Goal: Task Accomplishment & Management: Manage account settings

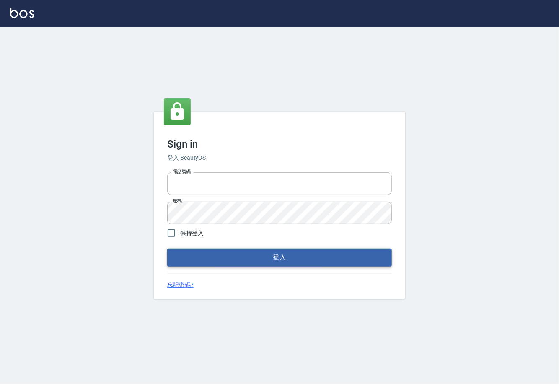
type input "0225929166"
click at [264, 254] on button "登入" at bounding box center [279, 257] width 224 height 18
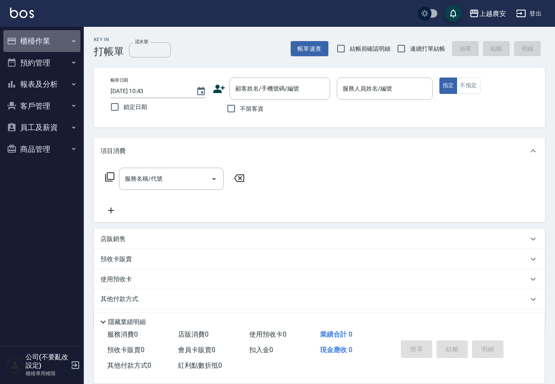
click at [39, 47] on button "櫃檯作業" at bounding box center [41, 41] width 77 height 22
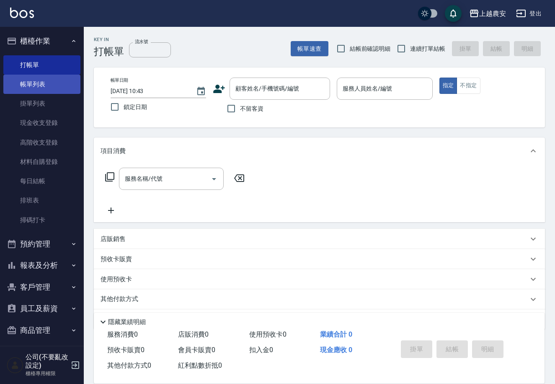
click at [38, 91] on link "帳單列表" at bounding box center [41, 84] width 77 height 19
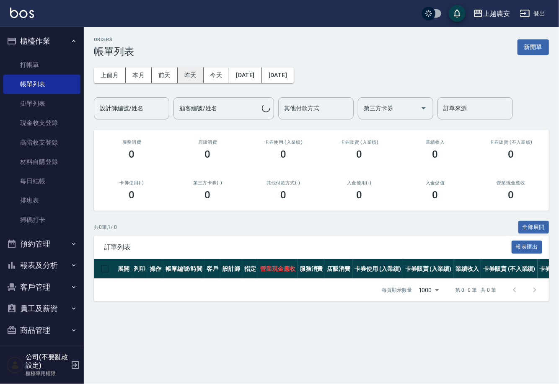
click at [189, 68] on button "昨天" at bounding box center [191, 74] width 26 height 15
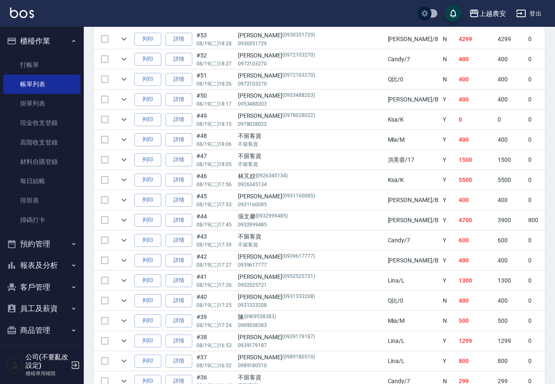
scroll to position [391, 0]
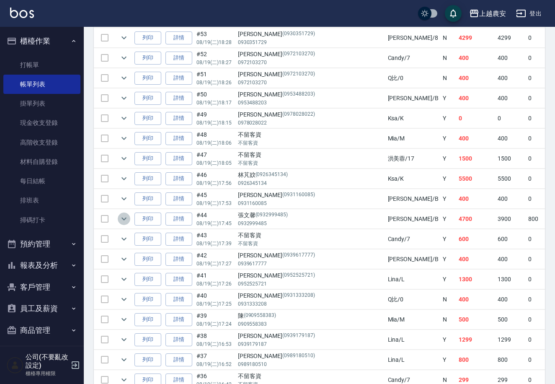
click at [124, 219] on icon "expand row" at bounding box center [123, 218] width 5 height 3
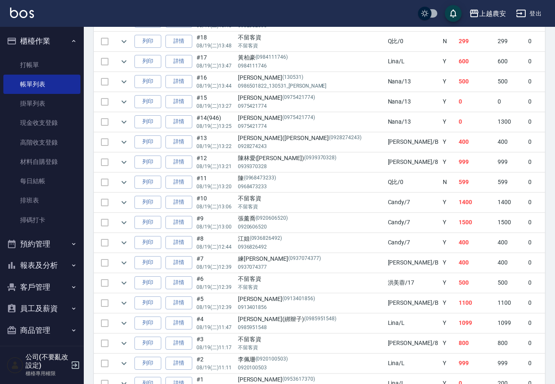
scroll to position [1193, 0]
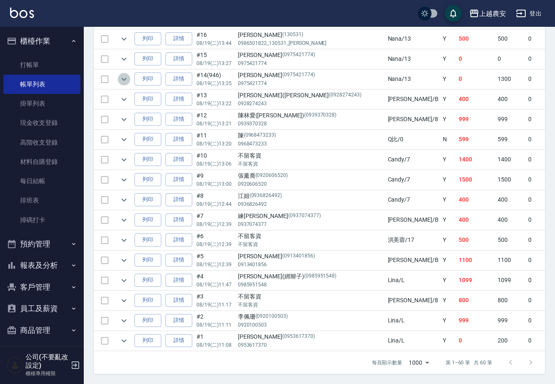
click at [122, 74] on icon "expand row" at bounding box center [124, 79] width 10 height 10
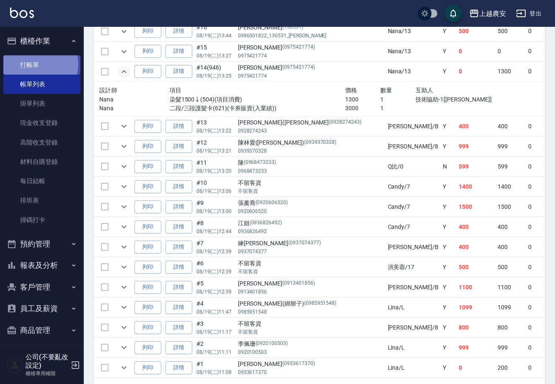
click at [28, 64] on link "打帳單" at bounding box center [41, 64] width 77 height 19
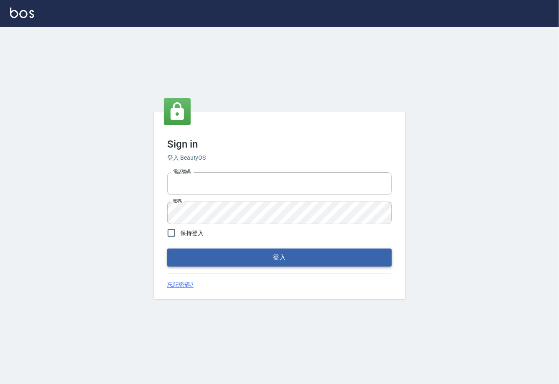
type input "0225929166"
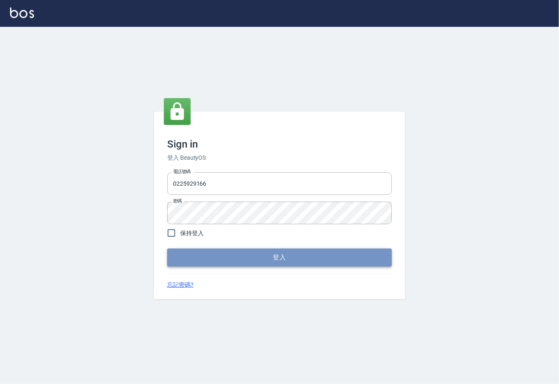
click at [267, 253] on button "登入" at bounding box center [279, 257] width 224 height 18
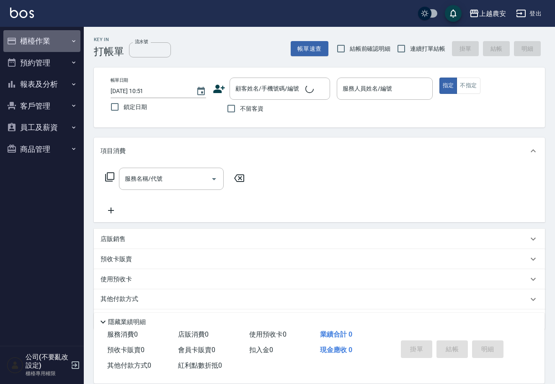
click at [43, 43] on button "櫃檯作業" at bounding box center [41, 41] width 77 height 22
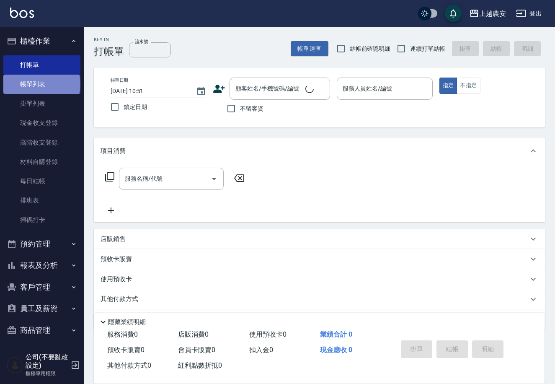
click at [41, 84] on link "帳單列表" at bounding box center [41, 84] width 77 height 19
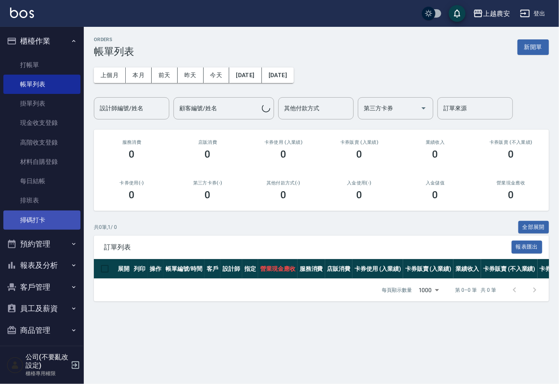
click at [56, 216] on link "掃碼打卡" at bounding box center [41, 219] width 77 height 19
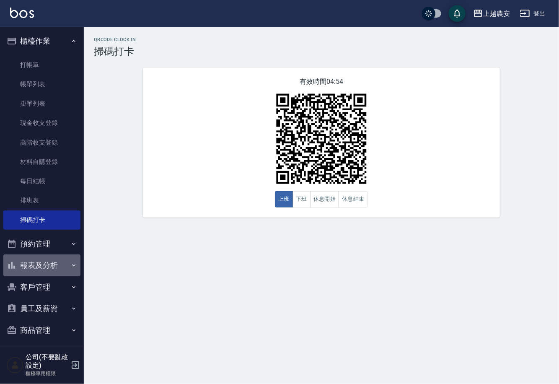
click at [46, 258] on button "報表及分析" at bounding box center [41, 265] width 77 height 22
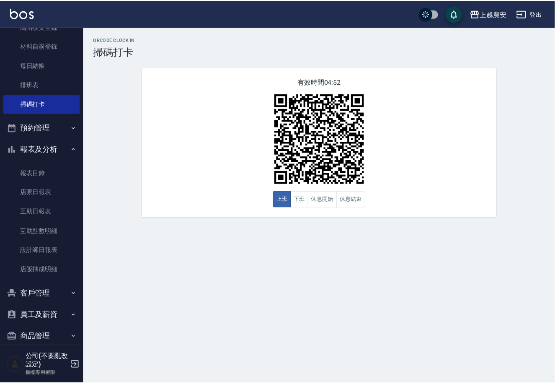
scroll to position [118, 0]
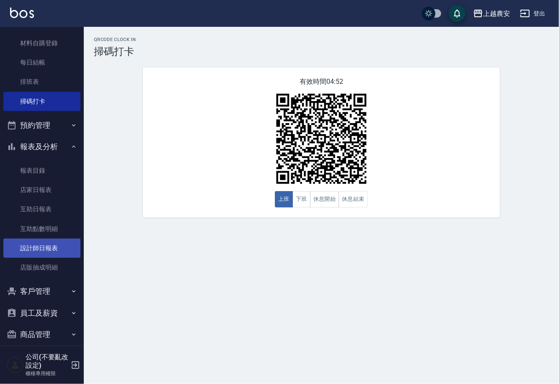
click at [63, 247] on link "設計師日報表" at bounding box center [41, 247] width 77 height 19
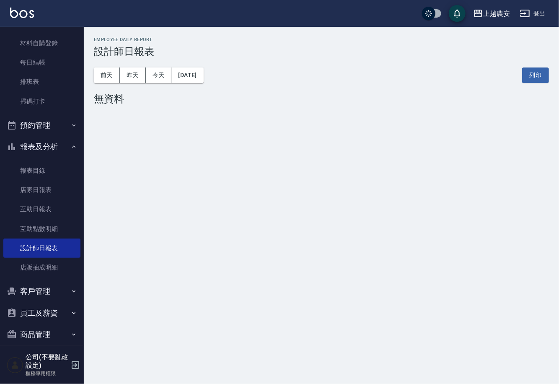
click at [141, 82] on div "前天 昨天 今天 2025/08/20 列印" at bounding box center [321, 75] width 455 height 36
click at [132, 80] on button "昨天" at bounding box center [133, 74] width 26 height 15
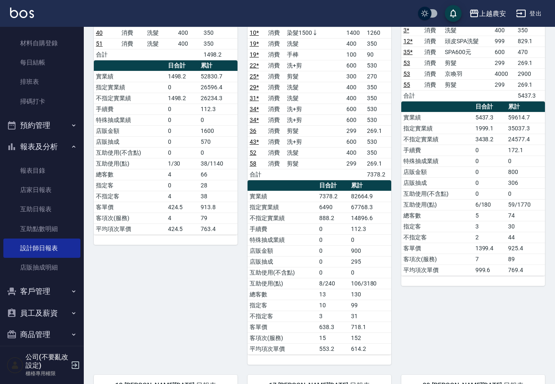
scroll to position [8, 0]
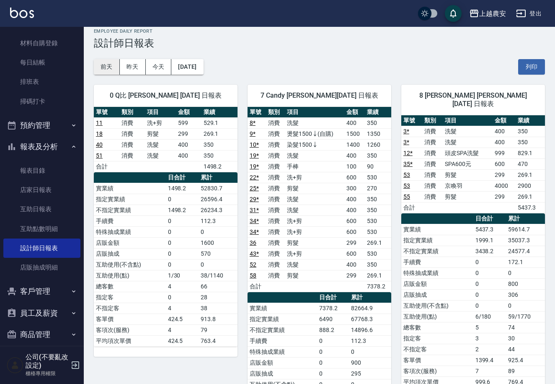
click at [111, 68] on button "前天" at bounding box center [107, 66] width 26 height 15
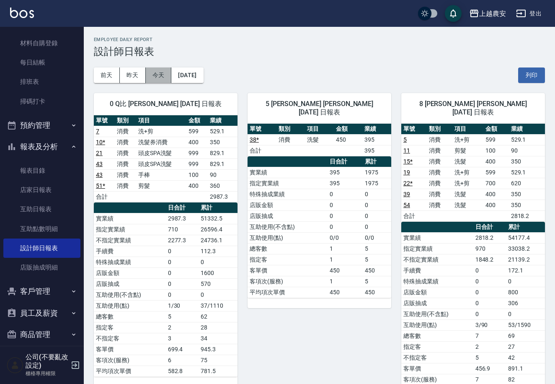
click at [162, 75] on button "今天" at bounding box center [159, 74] width 26 height 15
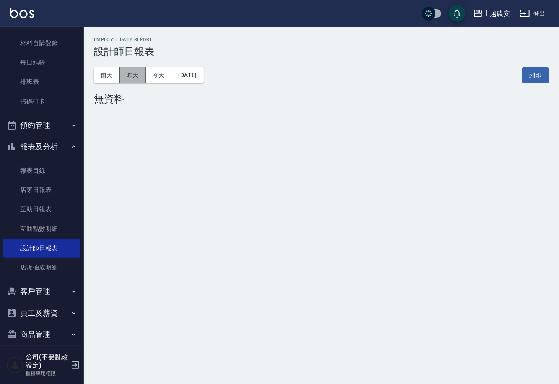
click at [136, 76] on button "昨天" at bounding box center [133, 74] width 26 height 15
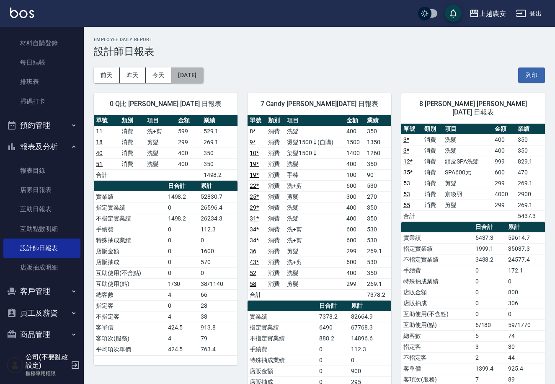
click at [182, 73] on button "[DATE]" at bounding box center [187, 74] width 32 height 15
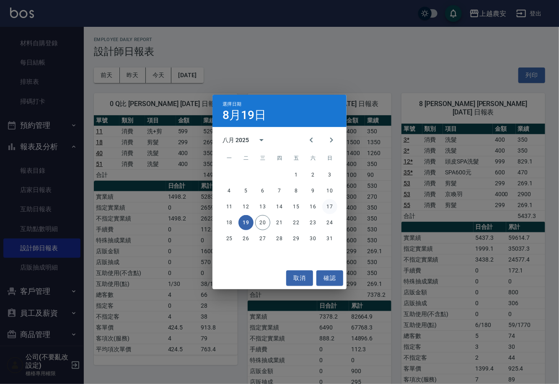
click at [329, 209] on button "17" at bounding box center [329, 206] width 15 height 15
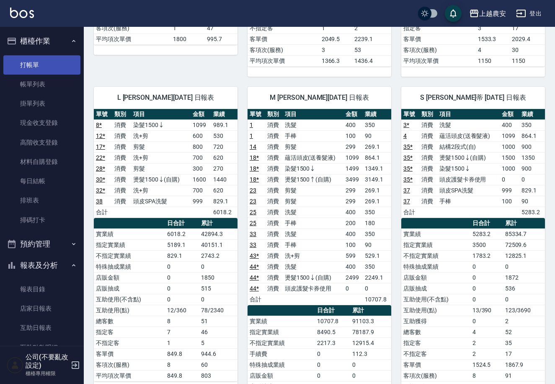
drag, startPoint x: 1, startPoint y: 90, endPoint x: 32, endPoint y: 54, distance: 47.2
click at [2, 85] on nav "櫃檯作業 打帳單 帳單列表 掛單列表 現金收支登錄 高階收支登錄 材料自購登錄 每日結帳 排班表 掃碼打卡 預約管理 預約管理 單日預約紀錄 單週預約紀錄 報…" at bounding box center [42, 186] width 84 height 319
click at [32, 55] on link "打帳單" at bounding box center [41, 64] width 77 height 19
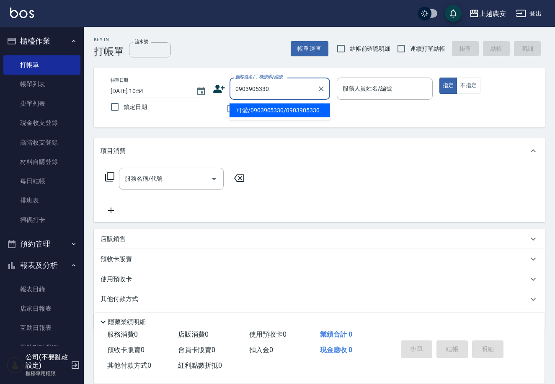
type input "可愛/0903905330/0903905330"
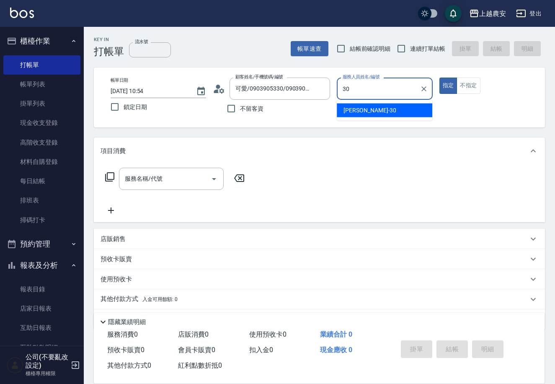
type input "珮珮-30"
type button "true"
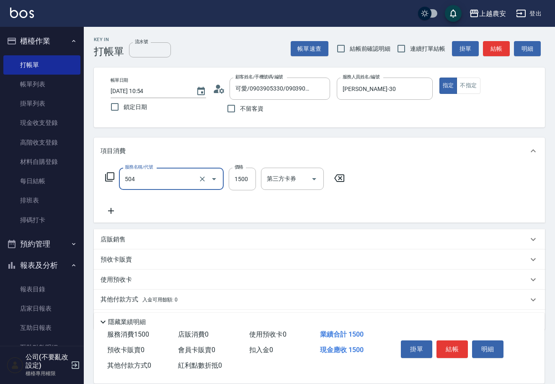
type input "染髮1500↓(504)"
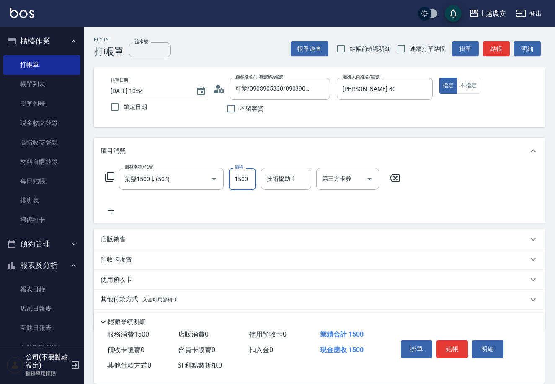
scroll to position [25, 0]
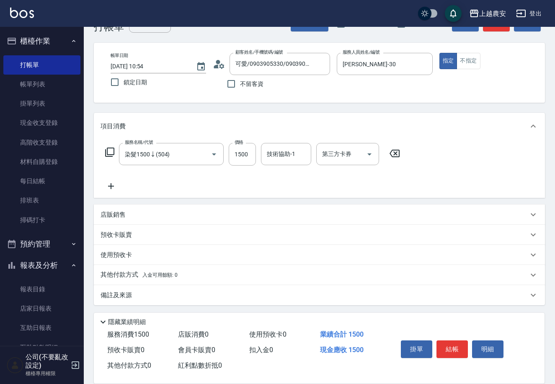
click at [124, 234] on p "預收卡販賣" at bounding box center [115, 234] width 31 height 9
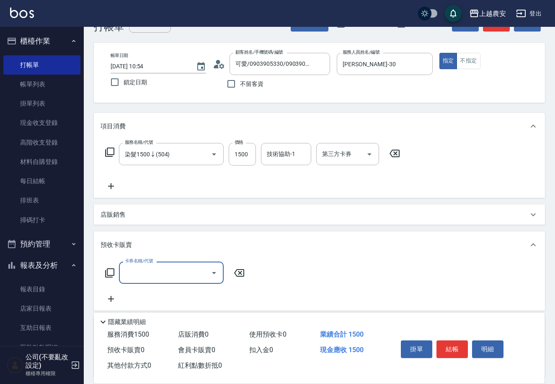
scroll to position [0, 0]
click at [108, 270] on icon at bounding box center [110, 273] width 10 height 10
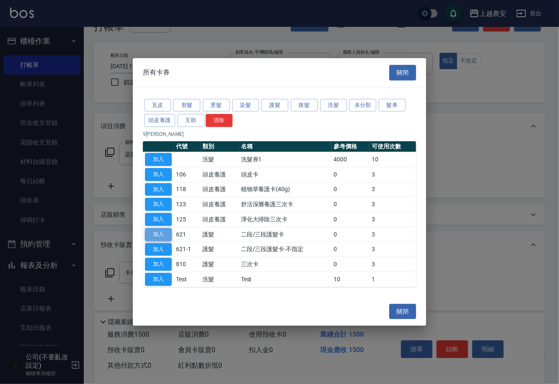
click at [158, 234] on button "加入" at bounding box center [158, 234] width 27 height 13
type input "二段/三段護髮卡(621)"
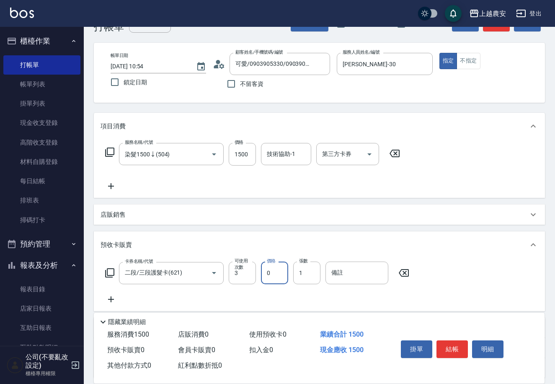
click at [281, 280] on input "0" at bounding box center [274, 272] width 27 height 23
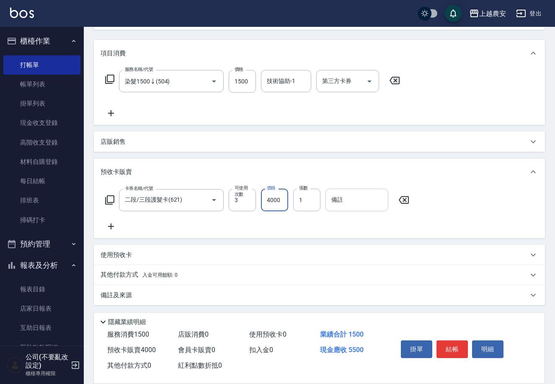
type input "4000"
drag, startPoint x: 362, startPoint y: 203, endPoint x: 369, endPoint y: 202, distance: 7.2
click at [363, 203] on input "備註" at bounding box center [356, 199] width 63 height 23
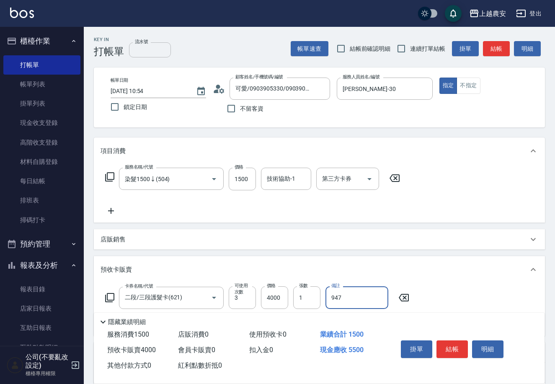
type input "947"
drag, startPoint x: 139, startPoint y: 51, endPoint x: 176, endPoint y: 46, distance: 38.0
click at [141, 52] on input "流水號" at bounding box center [150, 49] width 42 height 15
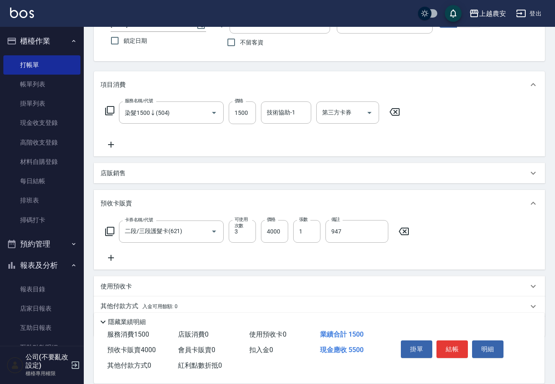
scroll to position [98, 0]
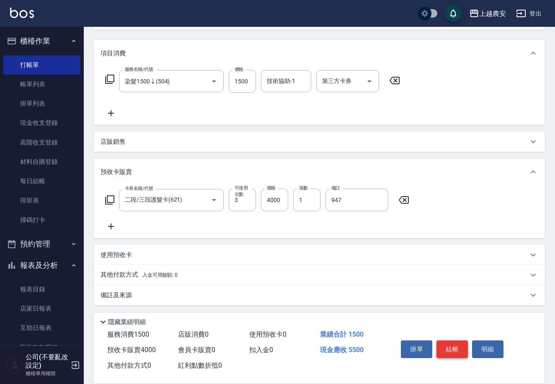
type input "947"
click at [445, 348] on button "結帳" at bounding box center [451, 349] width 31 height 18
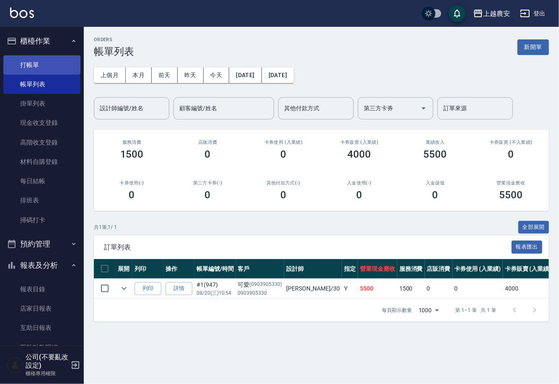
click at [36, 70] on link "打帳單" at bounding box center [41, 64] width 77 height 19
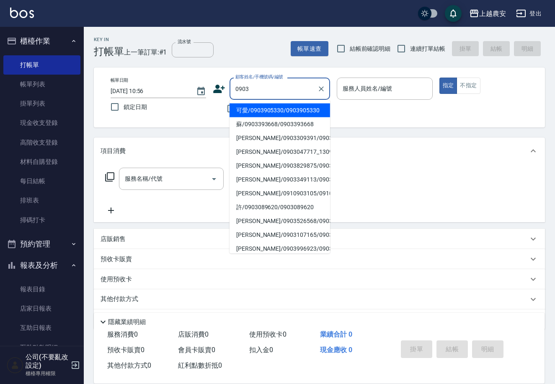
click at [268, 108] on li "可愛/0903905330/0903905330" at bounding box center [279, 110] width 100 height 14
type input "可愛/0903905330/0903905330"
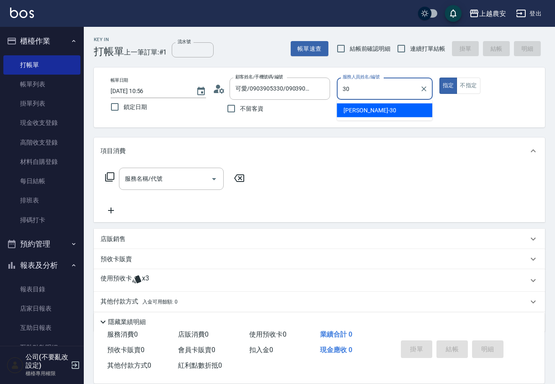
type input "珮珮-30"
type button "true"
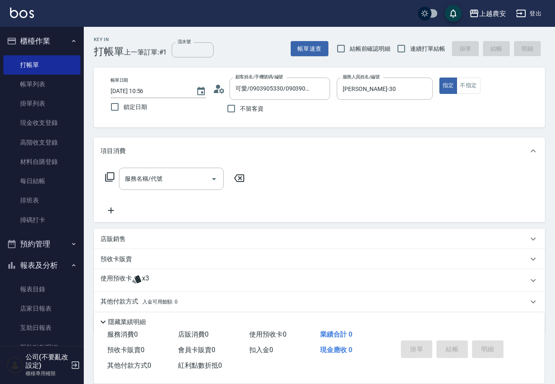
scroll to position [26, 0]
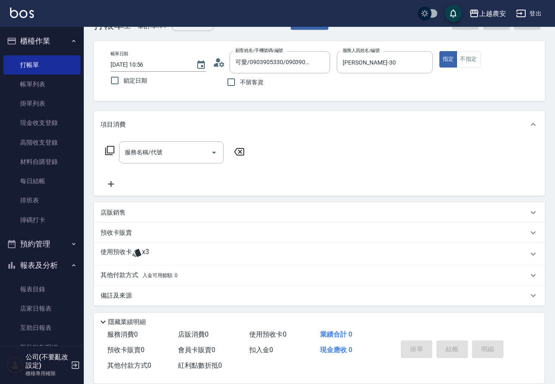
click at [115, 252] on p "使用預收卡" at bounding box center [115, 253] width 31 height 13
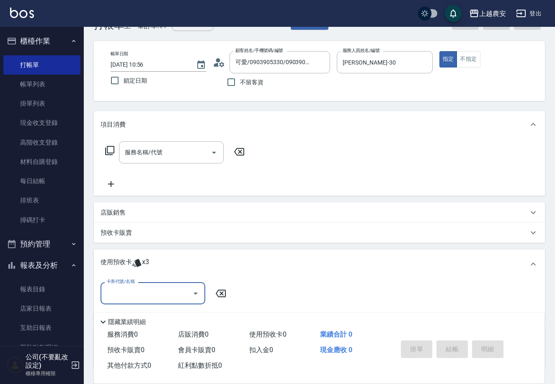
scroll to position [89, 0]
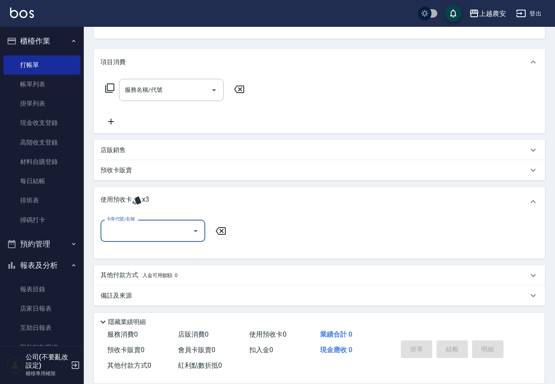
click at [127, 224] on input "卡券代號/名稱" at bounding box center [146, 230] width 85 height 15
click at [150, 251] on div "二段/三段護髮卡 剩餘3張 947" at bounding box center [152, 252] width 105 height 14
type input "二段/三段護髮卡 947"
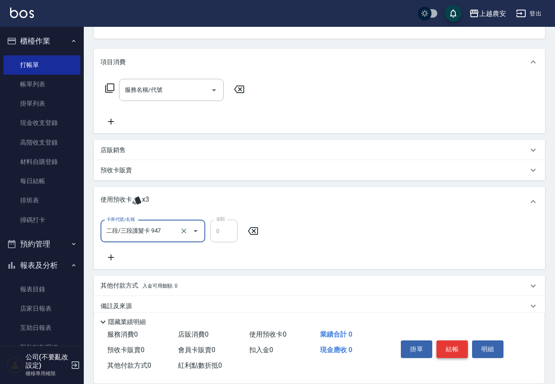
click at [452, 347] on button "結帳" at bounding box center [451, 349] width 31 height 18
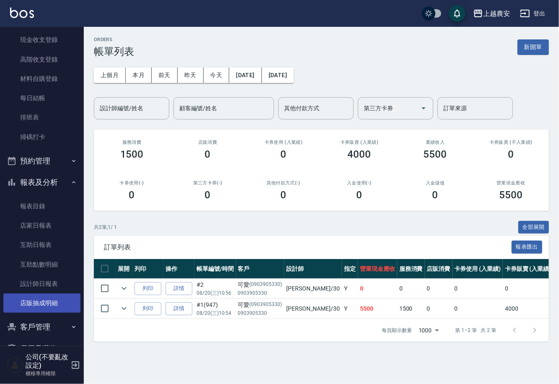
scroll to position [85, 0]
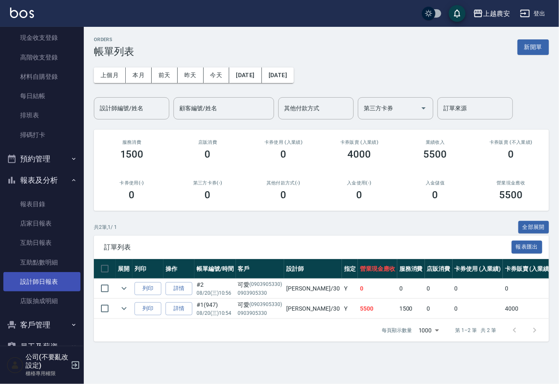
click at [33, 282] on link "設計師日報表" at bounding box center [41, 281] width 77 height 19
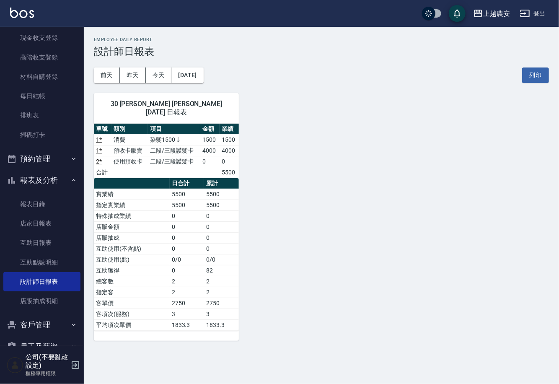
click at [98, 158] on link "2 *" at bounding box center [99, 161] width 6 height 7
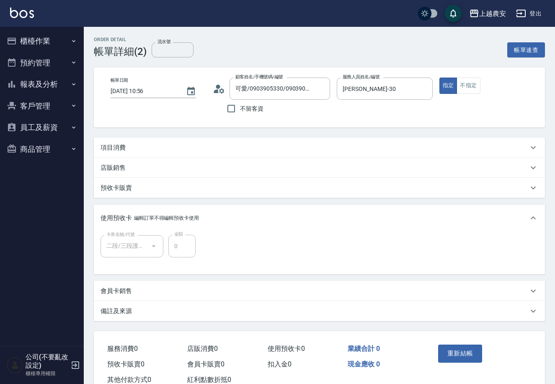
type input "可愛/0903905330/0903905330"
click at [52, 126] on button "員工及薪資" at bounding box center [41, 127] width 77 height 22
click at [51, 107] on button "客戶管理" at bounding box center [41, 106] width 77 height 22
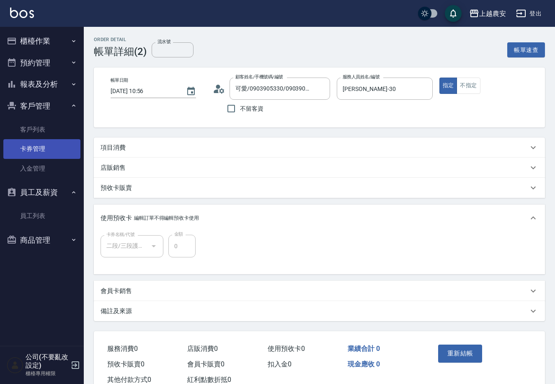
click at [47, 147] on link "卡券管理" at bounding box center [41, 148] width 77 height 19
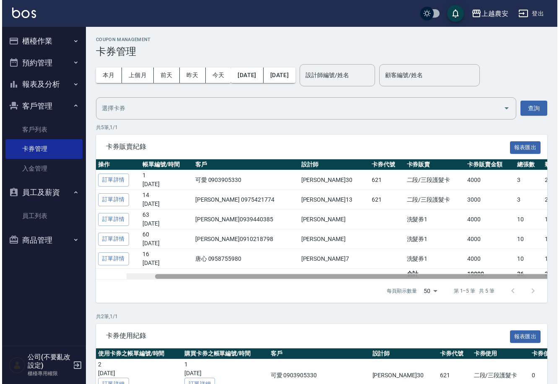
scroll to position [0, 30]
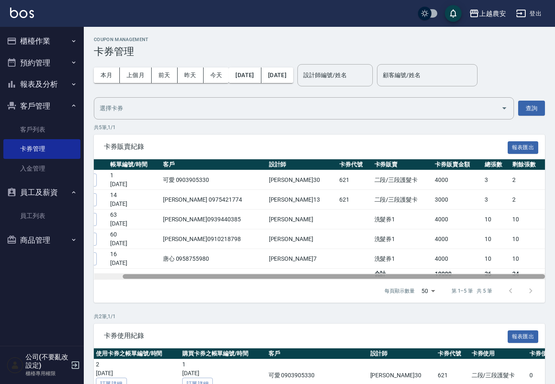
drag, startPoint x: 409, startPoint y: 278, endPoint x: 557, endPoint y: 267, distance: 147.8
click at [554, 267] on html "上越農安 登出 櫃檯作業 打帳單 帳單列表 掛單列表 現金收支登錄 高階收支登錄 材料自購登錄 每日結帳 排班表 掃碼打卡 預約管理 預約管理 單日預約紀錄 …" at bounding box center [277, 234] width 555 height 468
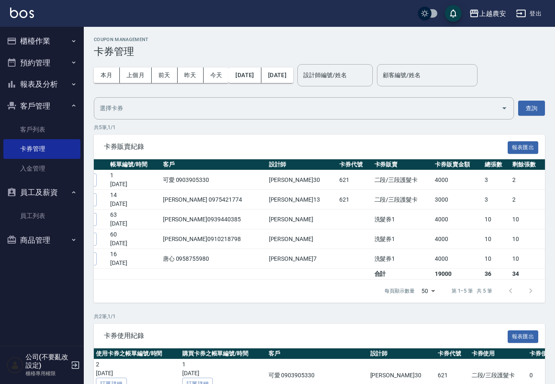
click at [51, 37] on button "櫃檯作業" at bounding box center [41, 41] width 77 height 22
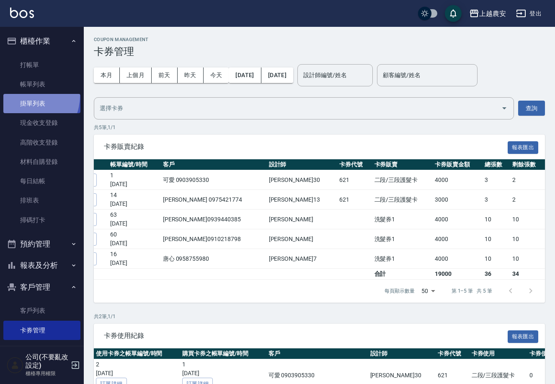
click at [23, 95] on link "掛單列表" at bounding box center [41, 103] width 77 height 19
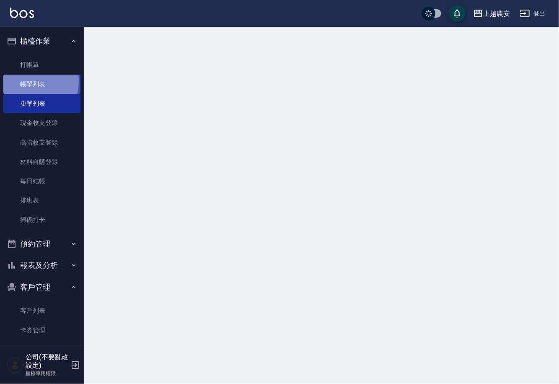
click at [23, 81] on link "帳單列表" at bounding box center [41, 84] width 77 height 19
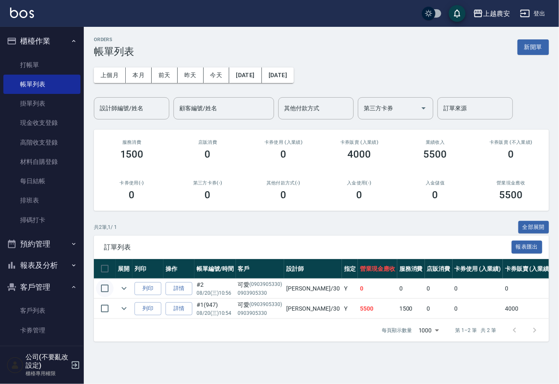
drag, startPoint x: 102, startPoint y: 285, endPoint x: 102, endPoint y: 291, distance: 5.4
click at [102, 284] on input "checkbox" at bounding box center [105, 288] width 18 height 18
checkbox input "true"
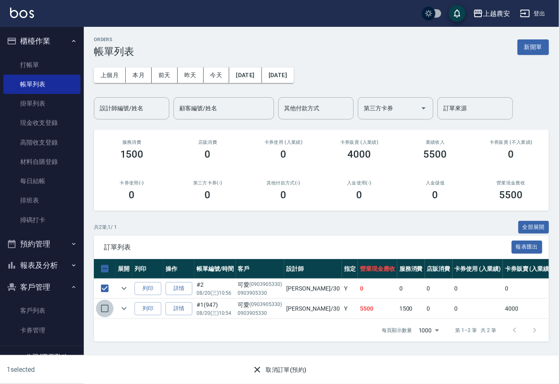
click at [105, 306] on input "checkbox" at bounding box center [105, 308] width 18 height 18
checkbox input "true"
click at [286, 372] on button "取消訂單(預約)" at bounding box center [279, 369] width 61 height 15
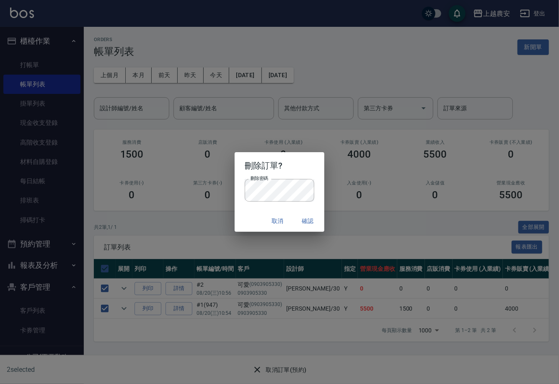
click at [304, 219] on button "確認" at bounding box center [307, 220] width 27 height 15
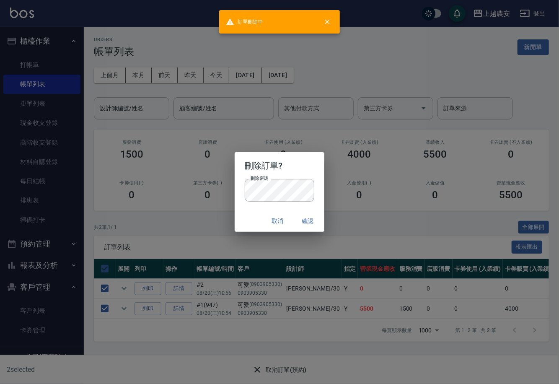
checkbox input "false"
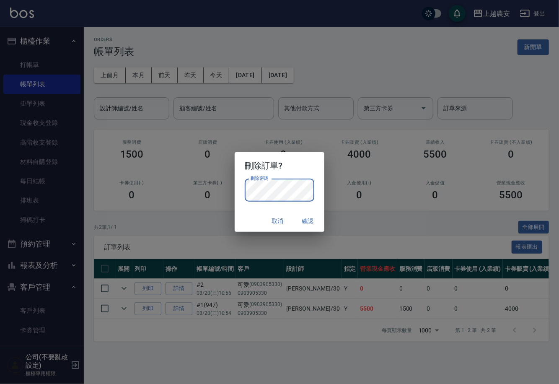
click at [310, 221] on button "確認" at bounding box center [307, 220] width 27 height 15
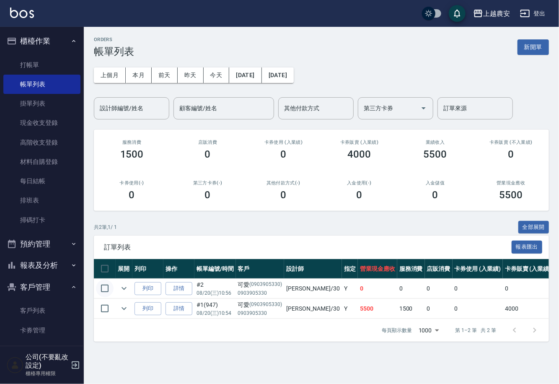
click at [102, 290] on input "checkbox" at bounding box center [105, 288] width 18 height 18
checkbox input "true"
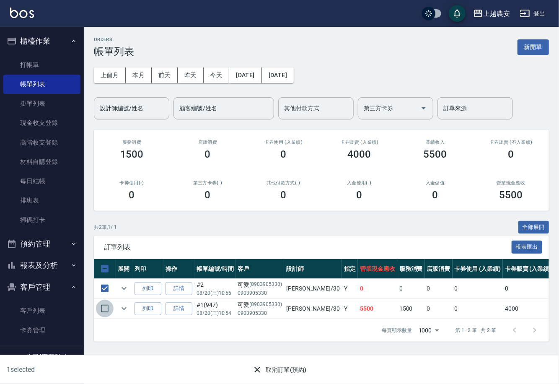
click at [103, 305] on input "checkbox" at bounding box center [105, 308] width 18 height 18
checkbox input "true"
click at [275, 370] on button "取消訂單(預約)" at bounding box center [279, 369] width 61 height 15
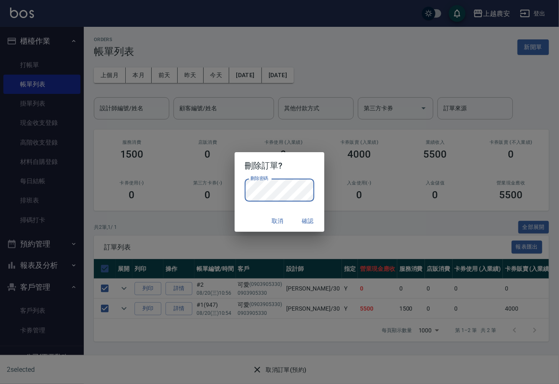
click at [303, 219] on button "確認" at bounding box center [307, 220] width 27 height 15
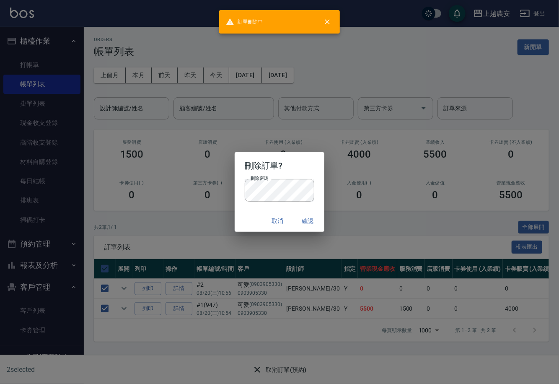
checkbox input "false"
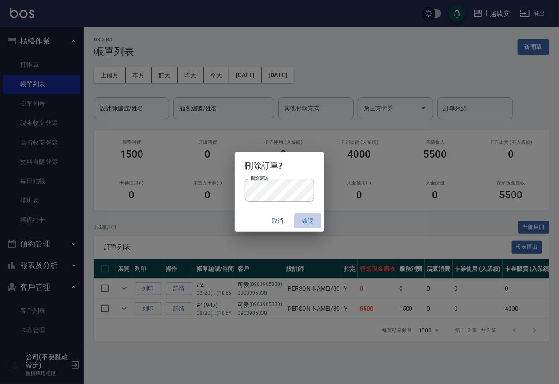
click at [307, 221] on button "確認" at bounding box center [307, 220] width 27 height 15
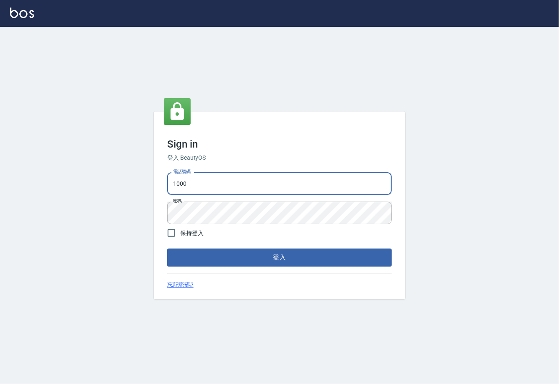
click at [212, 181] on input "1000" at bounding box center [279, 183] width 224 height 23
type input "0225929166"
click at [279, 260] on button "登入" at bounding box center [279, 257] width 224 height 18
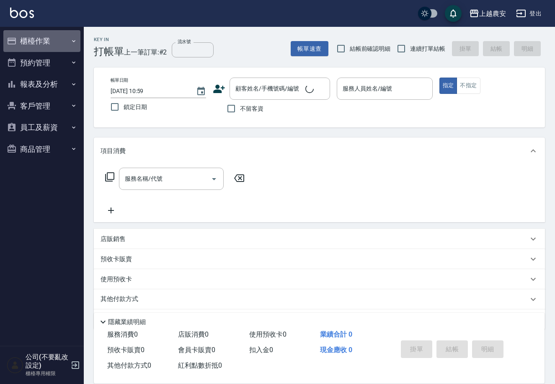
click at [31, 40] on button "櫃檯作業" at bounding box center [41, 41] width 77 height 22
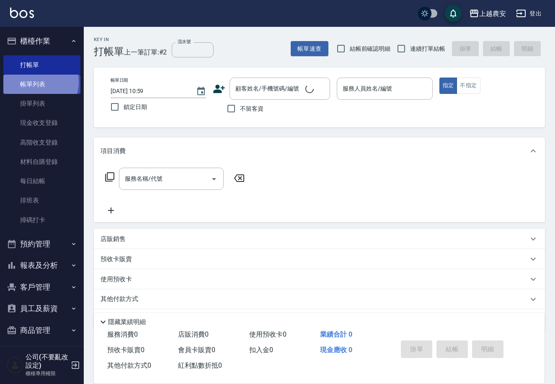
click at [33, 82] on link "帳單列表" at bounding box center [41, 84] width 77 height 19
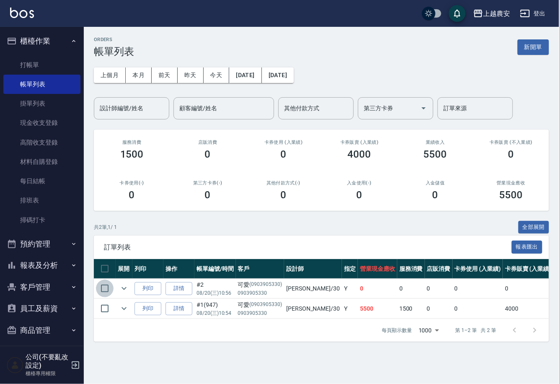
click at [106, 285] on input "checkbox" at bounding box center [105, 288] width 18 height 18
checkbox input "true"
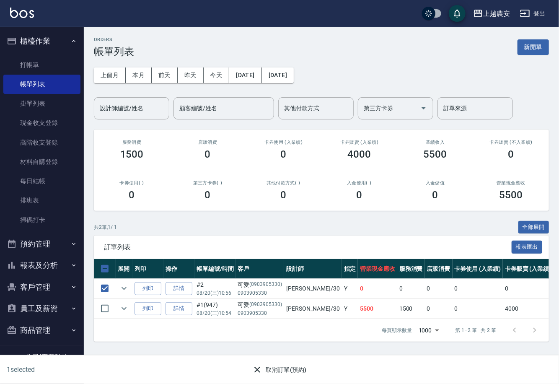
click at [285, 373] on button "取消訂單(預約)" at bounding box center [279, 369] width 61 height 15
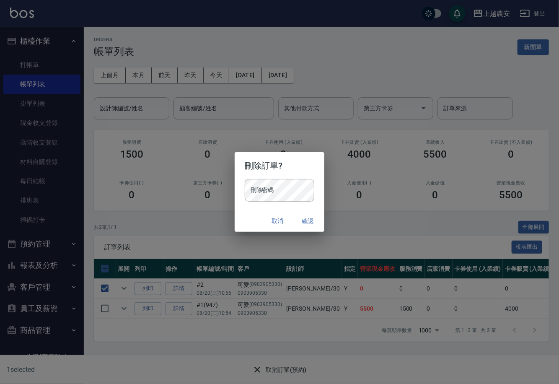
click at [265, 200] on div "刪除密碼 刪除密碼" at bounding box center [279, 194] width 90 height 31
click at [307, 221] on button "確認" at bounding box center [307, 220] width 27 height 15
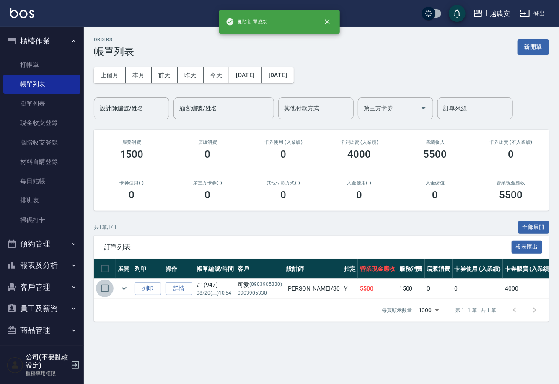
click at [105, 285] on input "checkbox" at bounding box center [105, 288] width 18 height 18
checkbox input "true"
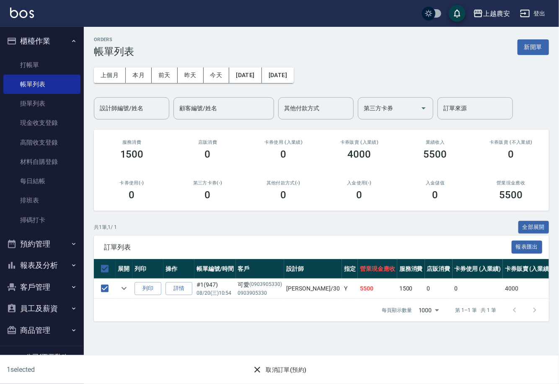
click at [284, 367] on button "取消訂單(預約)" at bounding box center [279, 369] width 61 height 15
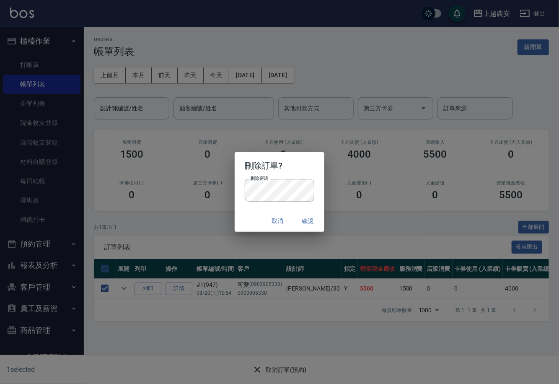
click at [309, 216] on button "確認" at bounding box center [307, 220] width 27 height 15
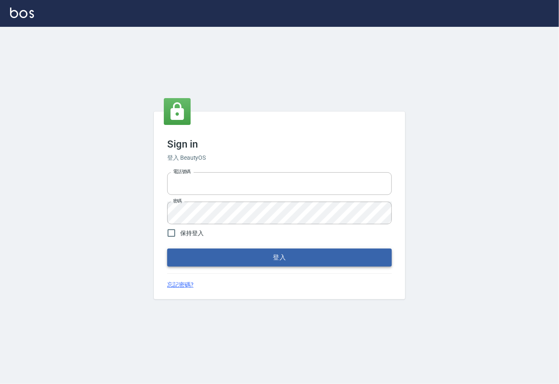
type input "0225929166"
click at [289, 260] on button "登入" at bounding box center [279, 257] width 224 height 18
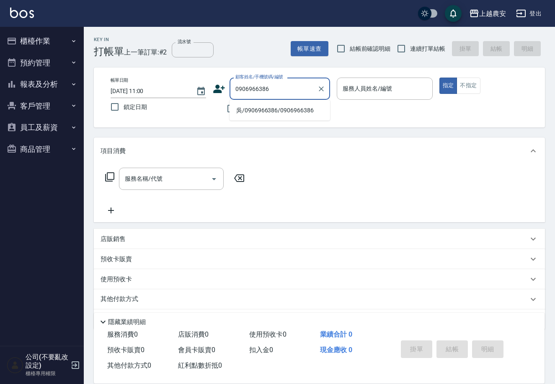
click at [265, 110] on li "吳/0906966386/0906966386" at bounding box center [279, 110] width 100 height 14
type input "吳/0906966386/0906966386"
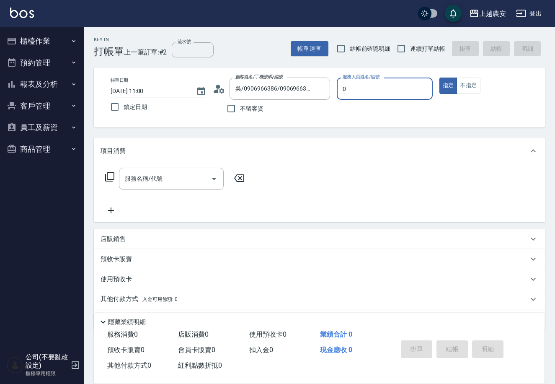
type input "Q比-0"
type button "true"
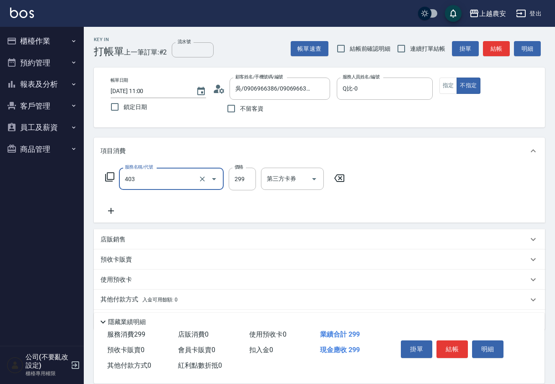
type input "剪髮(403)"
click at [445, 340] on button "結帳" at bounding box center [451, 349] width 31 height 18
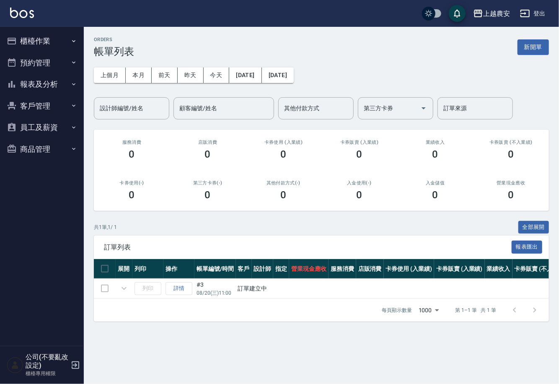
click at [27, 41] on button "櫃檯作業" at bounding box center [41, 41] width 77 height 22
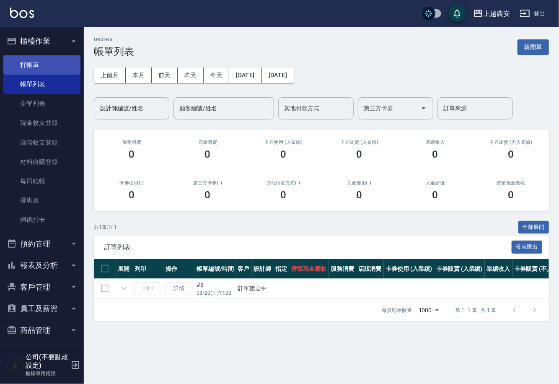
click at [36, 66] on link "打帳單" at bounding box center [41, 64] width 77 height 19
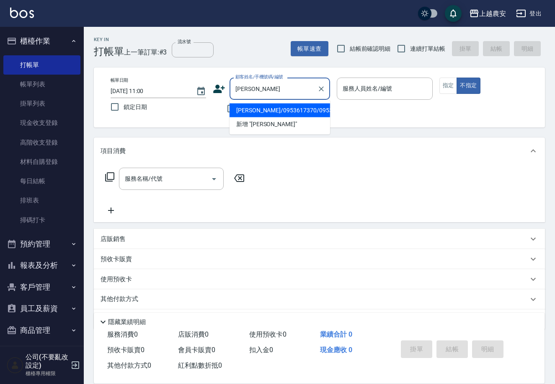
click at [246, 107] on li "[PERSON_NAME]/0953617370/0953617370" at bounding box center [279, 110] width 100 height 14
type input "[PERSON_NAME]/0953617370/0953617370"
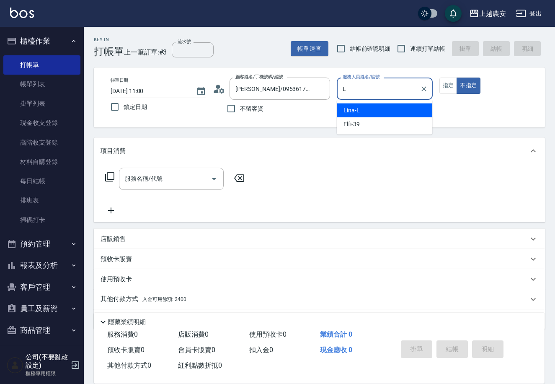
type input "Lina-L"
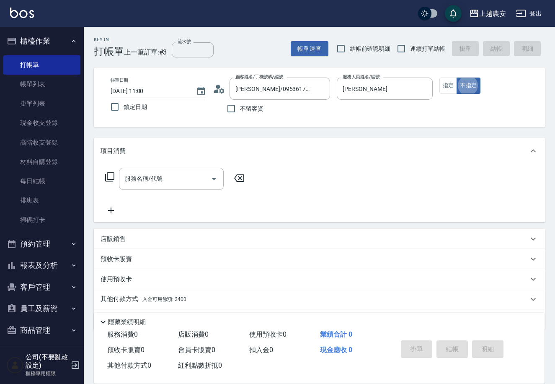
type button "false"
type input "0"
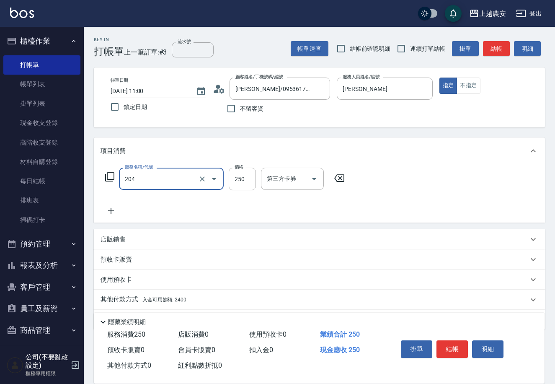
type input "梳髮(204)"
type input "200"
click at [157, 301] on span "入金可用餘額: 2400" at bounding box center [164, 299] width 44 height 6
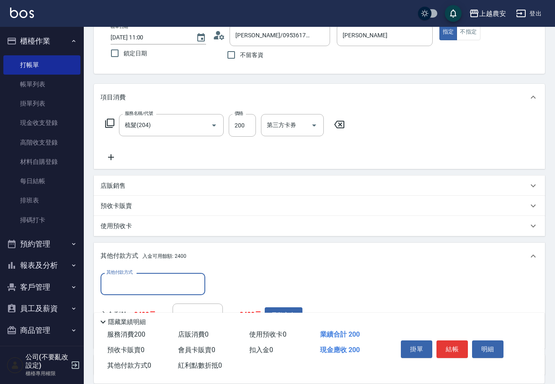
scroll to position [123, 0]
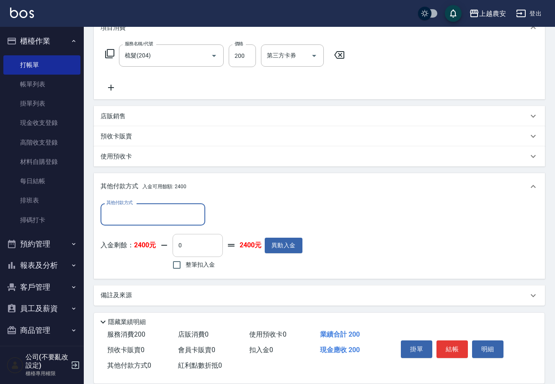
click at [176, 241] on input "0" at bounding box center [197, 245] width 50 height 23
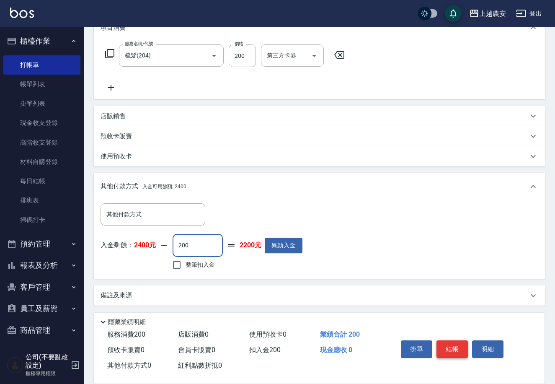
type input "200"
click at [443, 345] on button "結帳" at bounding box center [451, 349] width 31 height 18
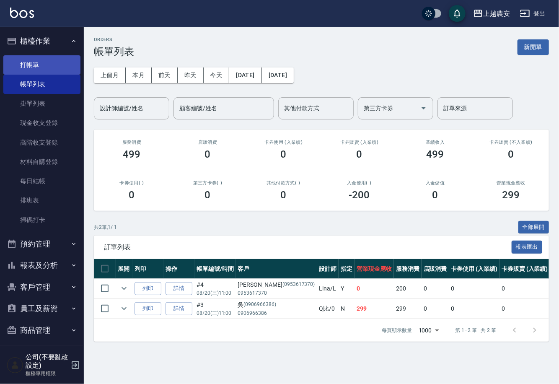
click at [46, 63] on link "打帳單" at bounding box center [41, 64] width 77 height 19
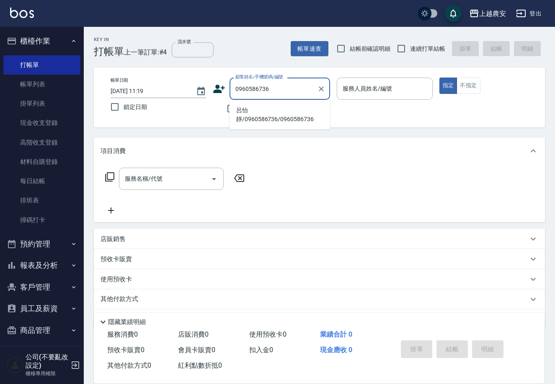
click at [273, 109] on li "呂怡靜/0960586736/0960586736" at bounding box center [279, 114] width 100 height 23
type input "呂怡靜/0960586736/0960586736"
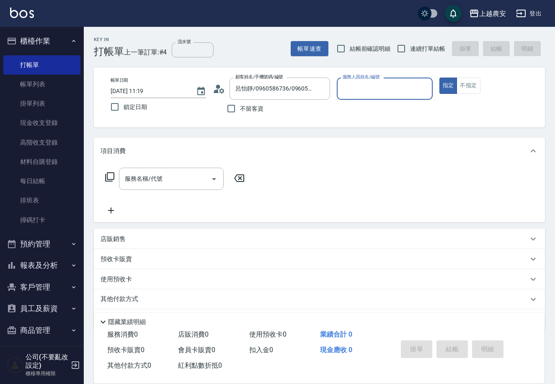
type input "Mia-M"
click at [163, 178] on input "服務名稱/代號" at bounding box center [165, 178] width 85 height 15
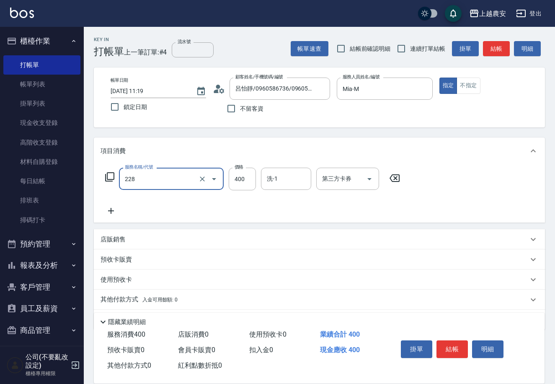
type input "洗髮(228)"
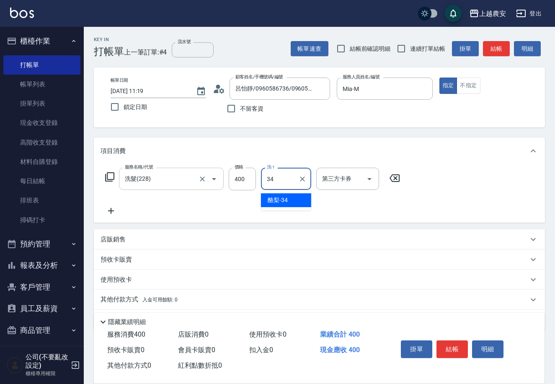
type input "酪梨-34"
click at [456, 345] on button "結帳" at bounding box center [451, 349] width 31 height 18
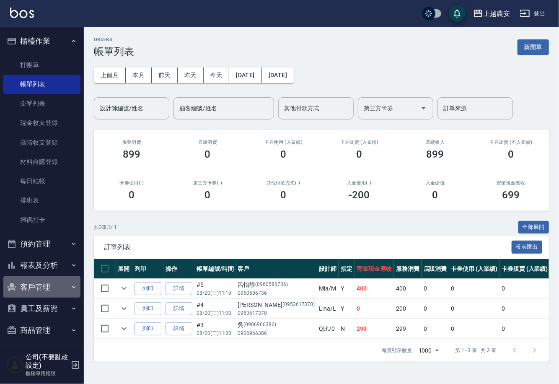
drag, startPoint x: 52, startPoint y: 292, endPoint x: 49, endPoint y: 303, distance: 11.5
click at [52, 292] on button "客戶管理" at bounding box center [41, 287] width 77 height 22
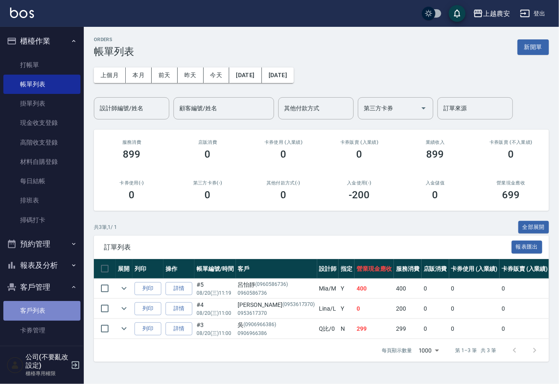
click at [49, 303] on link "客戶列表" at bounding box center [41, 310] width 77 height 19
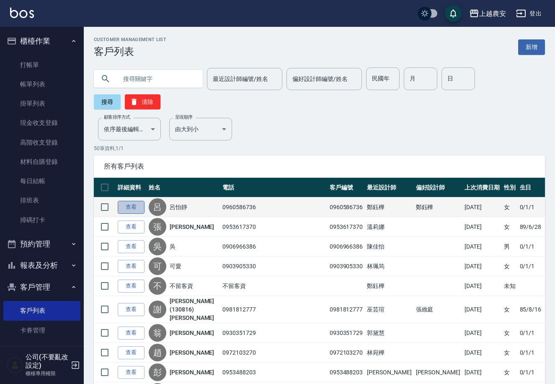
click at [144, 201] on link "查看" at bounding box center [131, 207] width 27 height 13
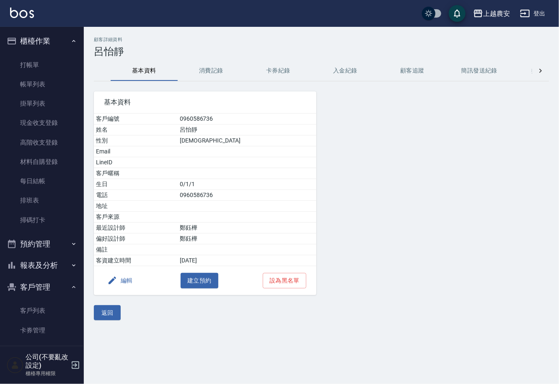
click at [129, 282] on button "編輯" at bounding box center [120, 280] width 32 height 15
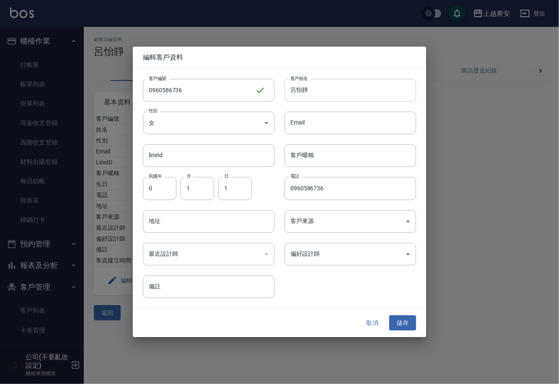
click at [311, 93] on input "呂怡靜" at bounding box center [349, 90] width 131 height 23
type input "呂怡靜(沒看到MIA都喊P)"
click at [408, 322] on button "儲存" at bounding box center [402, 322] width 27 height 15
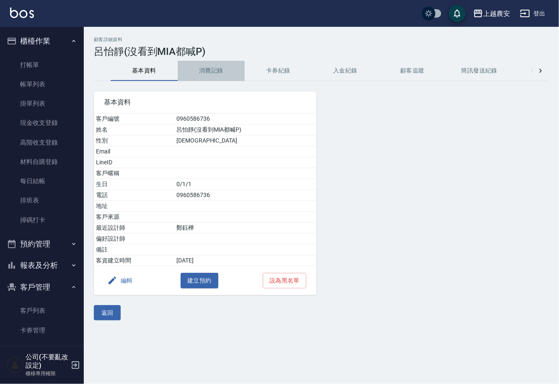
drag, startPoint x: 224, startPoint y: 74, endPoint x: 218, endPoint y: 67, distance: 9.2
click at [224, 74] on button "消費記錄" at bounding box center [211, 71] width 67 height 20
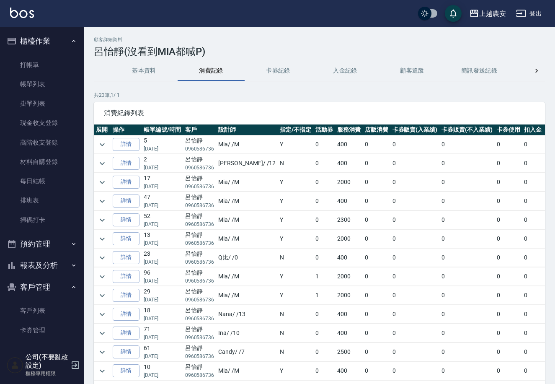
click at [42, 85] on link "帳單列表" at bounding box center [41, 84] width 77 height 19
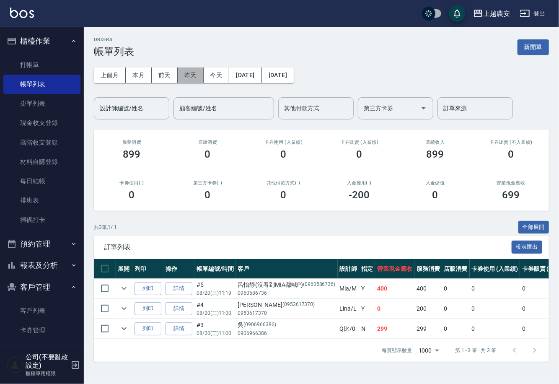
click at [185, 73] on button "昨天" at bounding box center [191, 74] width 26 height 15
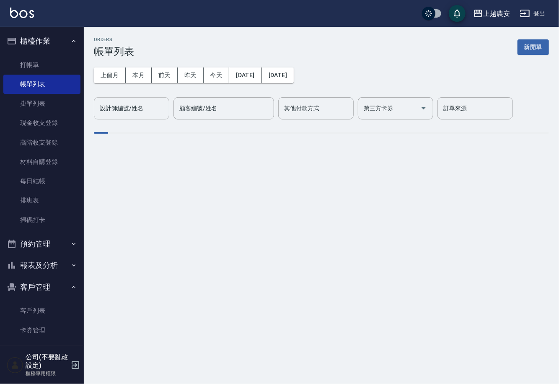
click at [139, 116] on div "設計師編號/姓名" at bounding box center [131, 108] width 75 height 22
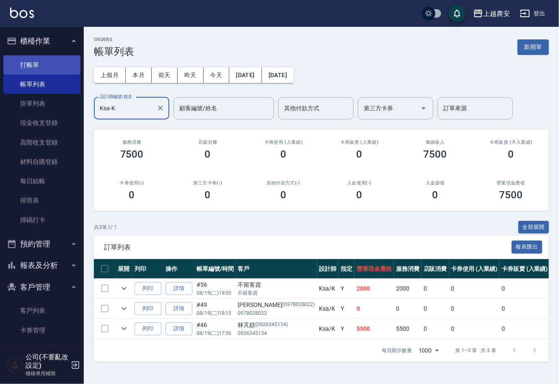
type input "Ksa-K"
click at [38, 68] on link "打帳單" at bounding box center [41, 64] width 77 height 19
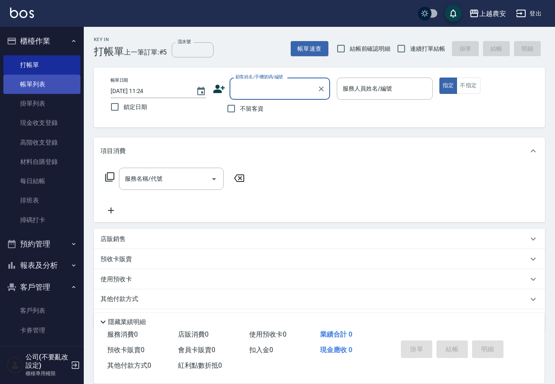
click at [30, 82] on link "帳單列表" at bounding box center [41, 84] width 77 height 19
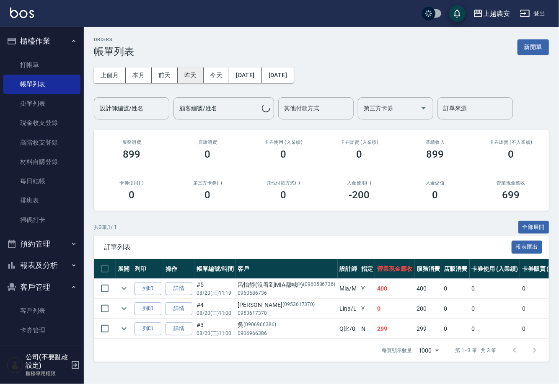
click at [186, 80] on button "昨天" at bounding box center [191, 74] width 26 height 15
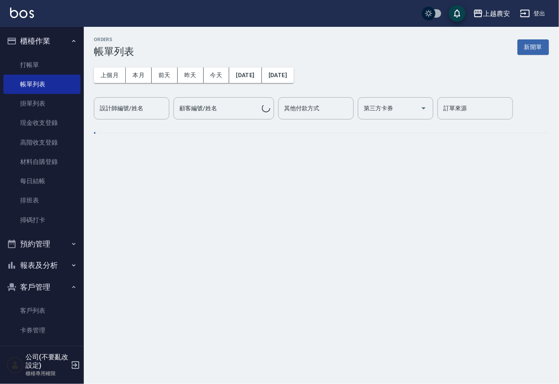
click at [131, 111] on div "設計師編號/姓名 設計師編號/姓名" at bounding box center [131, 108] width 75 height 22
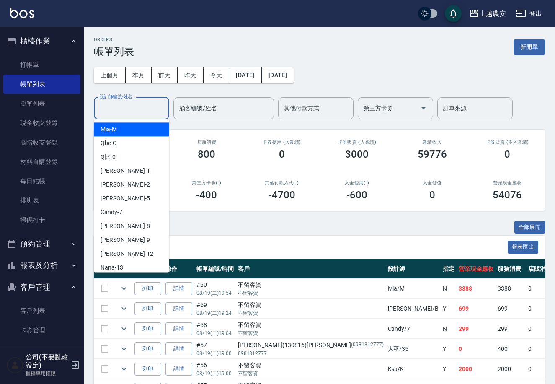
type input "L"
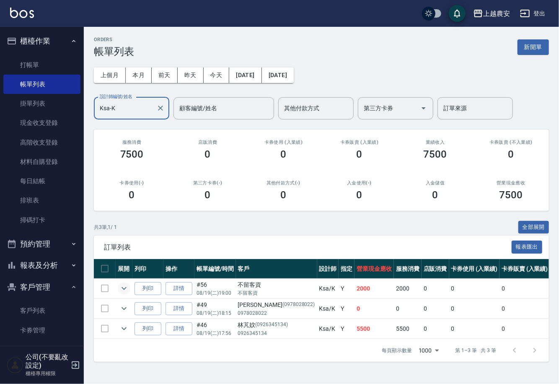
type input "Ksa-K"
click at [121, 286] on icon "expand row" at bounding box center [124, 288] width 10 height 10
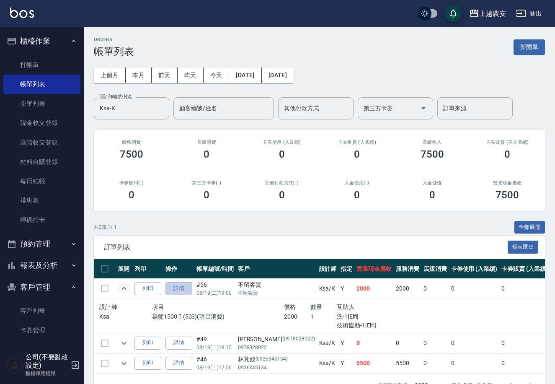
click at [174, 290] on link "詳情" at bounding box center [178, 288] width 27 height 13
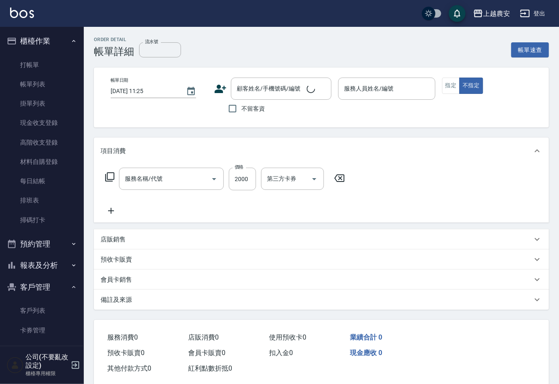
type input "2025/08/19 19:00"
checkbox input "true"
type input "Ksa-K"
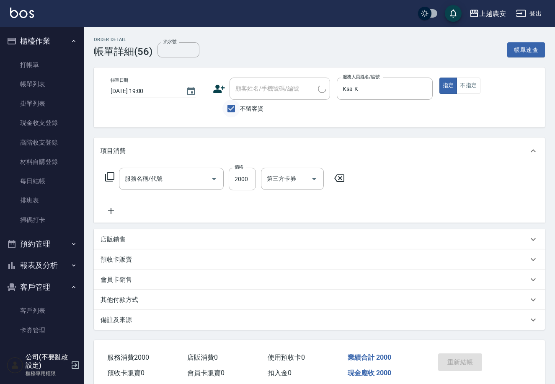
type input "染髮1500↑(503)"
click at [235, 108] on input "不留客資" at bounding box center [231, 109] width 18 height 18
checkbox input "false"
click at [248, 91] on div "顧客姓名/手機號碼/編號 顧客姓名/手機號碼/編號" at bounding box center [279, 88] width 100 height 22
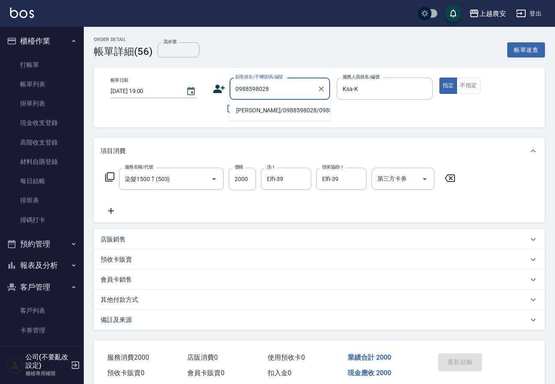
click at [257, 109] on li "陳佩珊/0988598028/0988598028" at bounding box center [279, 110] width 100 height 14
type input "陳佩珊/0988598028/0988598028"
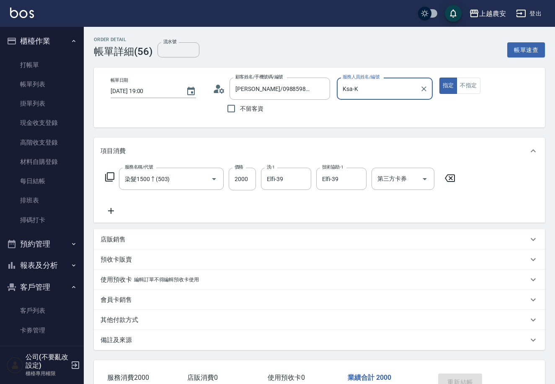
scroll to position [55, 0]
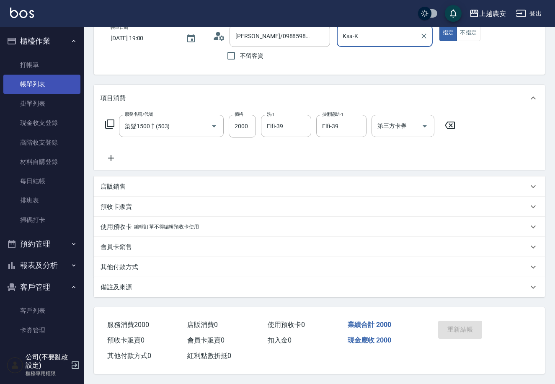
click at [46, 82] on link "帳單列表" at bounding box center [41, 84] width 77 height 19
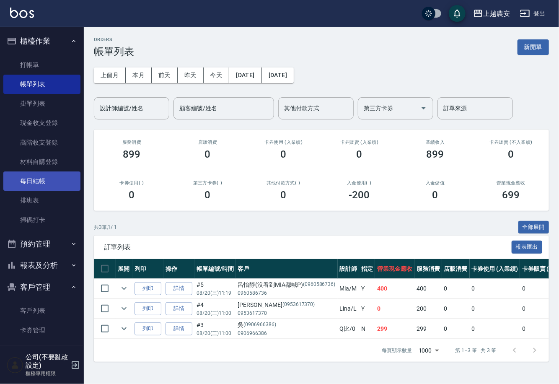
click at [31, 185] on link "每日結帳" at bounding box center [41, 180] width 77 height 19
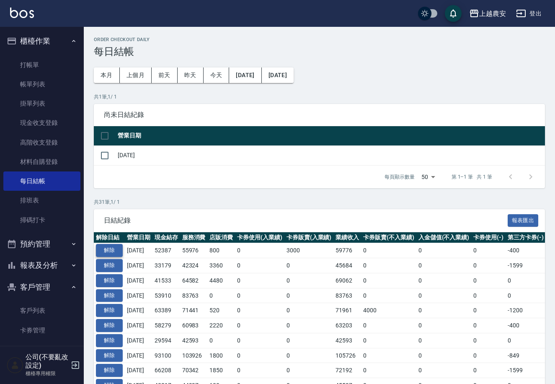
click at [119, 248] on button "解除" at bounding box center [109, 250] width 27 height 13
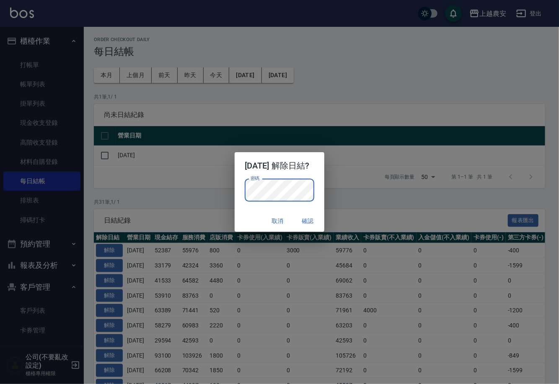
click at [318, 221] on button "確認" at bounding box center [307, 220] width 27 height 15
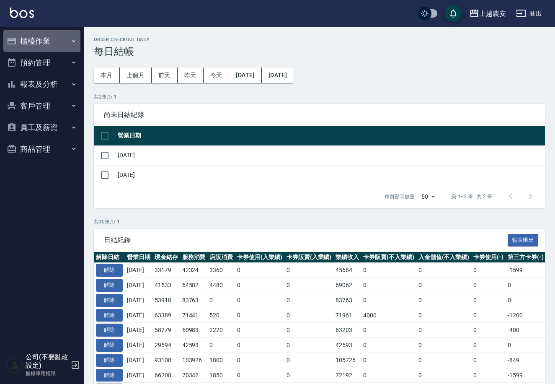
click at [32, 43] on button "櫃檯作業" at bounding box center [41, 41] width 77 height 22
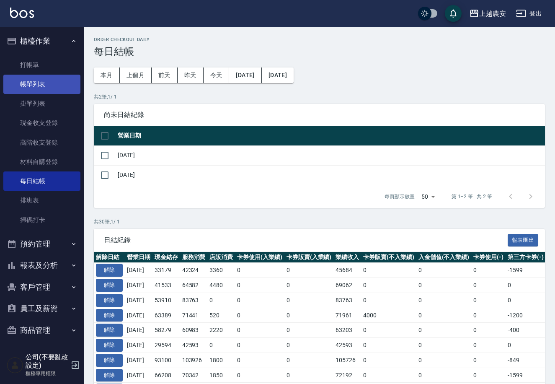
click at [33, 81] on link "帳單列表" at bounding box center [41, 84] width 77 height 19
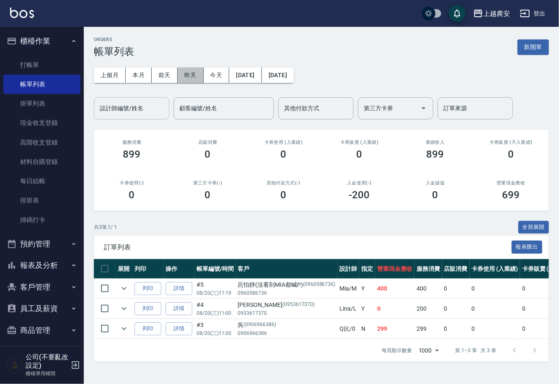
drag, startPoint x: 193, startPoint y: 73, endPoint x: 165, endPoint y: 100, distance: 39.7
click at [192, 73] on button "昨天" at bounding box center [191, 74] width 26 height 15
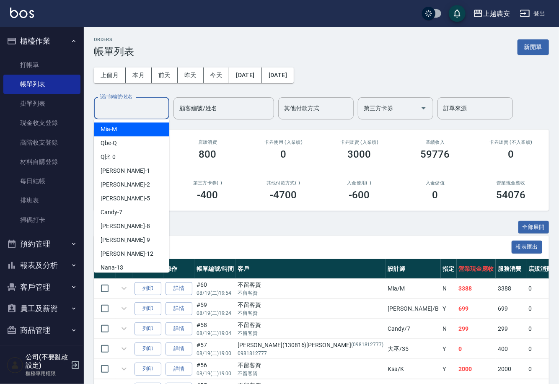
click at [137, 112] on div "設計師編號/姓名 設計師編號/姓名" at bounding box center [131, 108] width 75 height 22
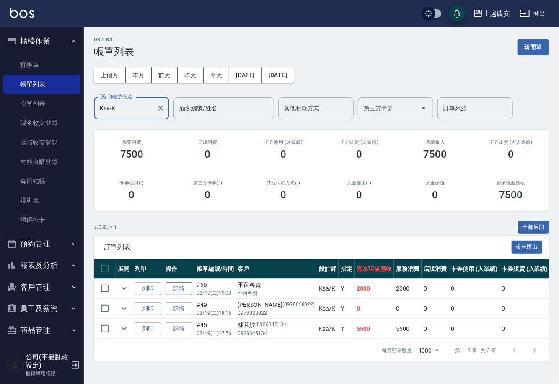
type input "Ksa-K"
click at [169, 287] on link "詳情" at bounding box center [178, 288] width 27 height 13
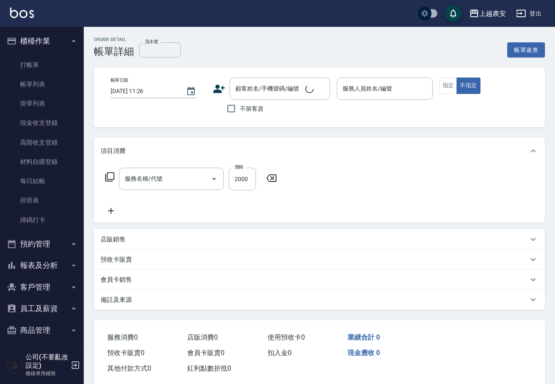
type input "[DATE] 19:00"
checkbox input "true"
type input "Ksa-K"
type input "染髮1500↑(503)"
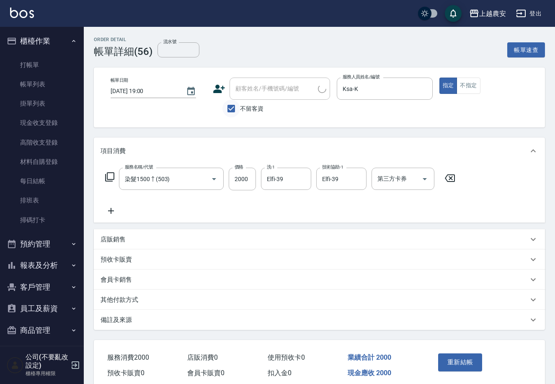
click at [238, 104] on input "不留客資" at bounding box center [231, 109] width 18 height 18
checkbox input "false"
drag, startPoint x: 243, startPoint y: 89, endPoint x: 238, endPoint y: 89, distance: 5.0
click at [239, 89] on div "顧客姓名/手機號碼/編號 顧客姓名/手機號碼/編號" at bounding box center [279, 88] width 100 height 22
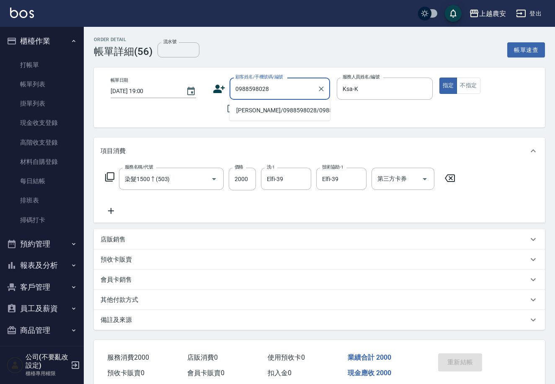
click at [265, 106] on li "陳佩珊/0988598028/0988598028" at bounding box center [279, 110] width 100 height 14
type input "陳佩珊/0988598028/0988598028"
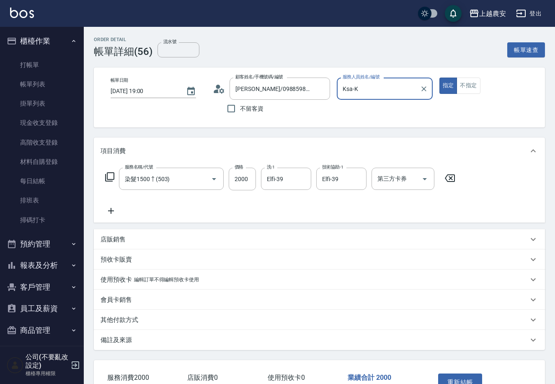
scroll to position [55, 0]
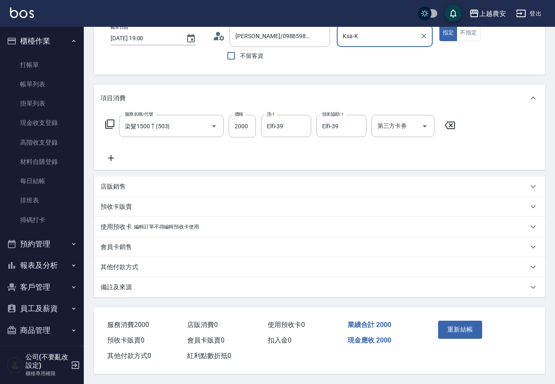
click at [109, 158] on icon at bounding box center [110, 158] width 21 height 10
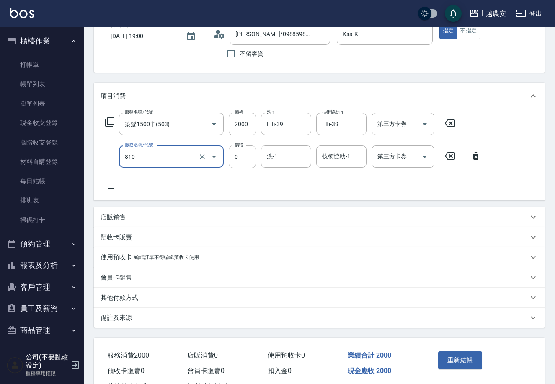
type input "頭皮護髮卡券使用(810)"
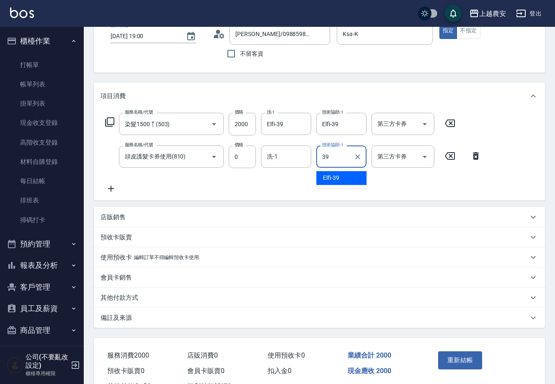
type input "Elfi-39"
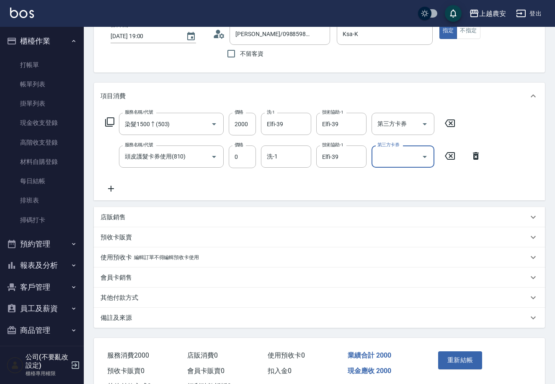
scroll to position [88, 0]
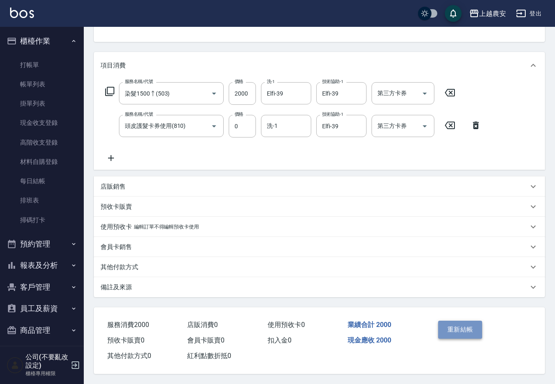
click at [454, 327] on button "重新結帳" at bounding box center [460, 329] width 44 height 18
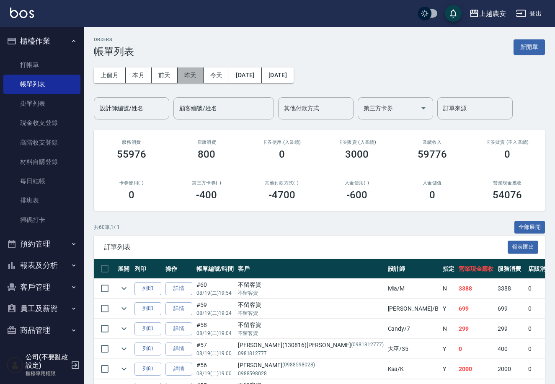
click at [193, 74] on button "昨天" at bounding box center [191, 74] width 26 height 15
click at [34, 178] on link "每日結帳" at bounding box center [41, 180] width 77 height 19
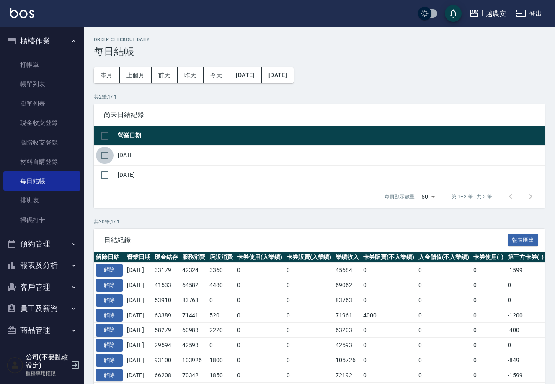
click at [103, 157] on input "checkbox" at bounding box center [105, 156] width 18 height 18
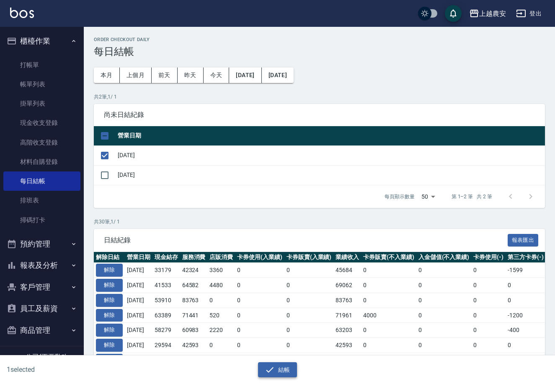
click at [280, 366] on button "結帳" at bounding box center [277, 369] width 39 height 15
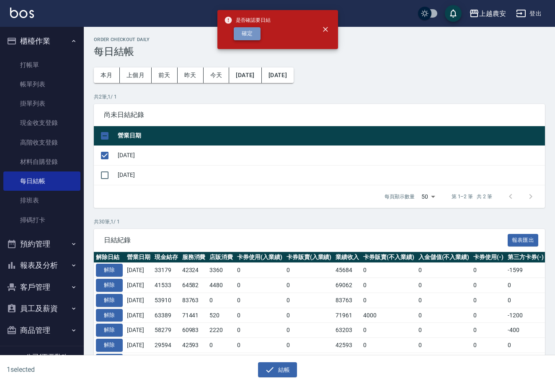
click at [252, 32] on button "確定" at bounding box center [247, 33] width 27 height 13
checkbox input "false"
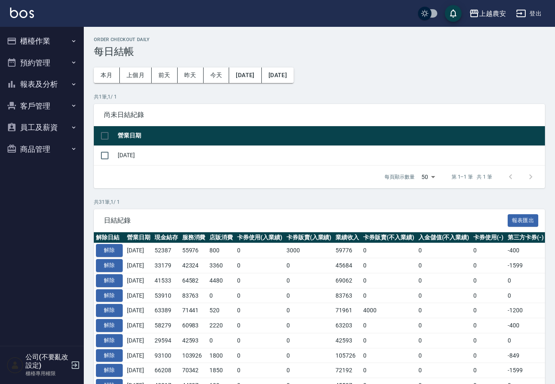
click at [42, 37] on button "櫃檯作業" at bounding box center [41, 41] width 77 height 22
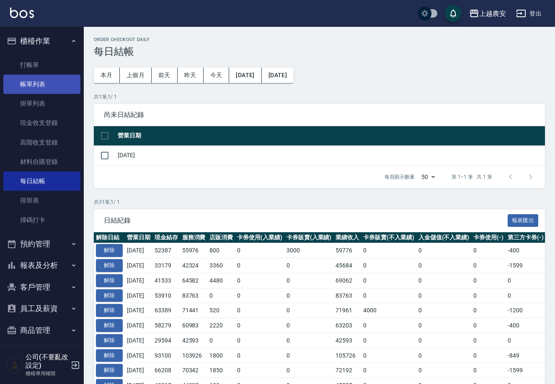
click at [42, 82] on link "帳單列表" at bounding box center [41, 84] width 77 height 19
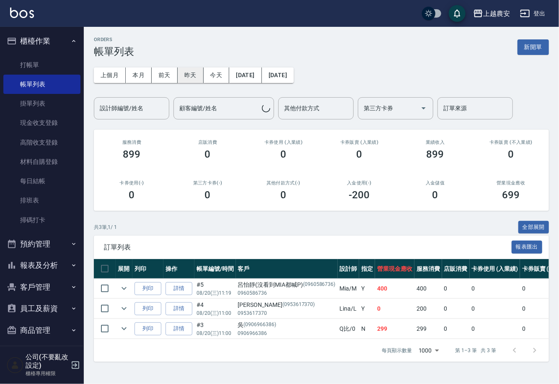
click at [191, 75] on button "昨天" at bounding box center [191, 74] width 26 height 15
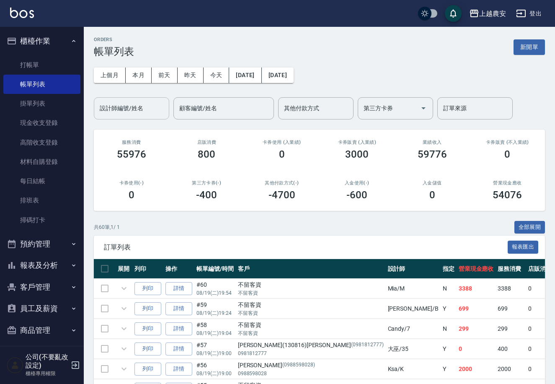
click at [137, 109] on div "設計師編號/姓名 設計師編號/姓名" at bounding box center [131, 108] width 75 height 22
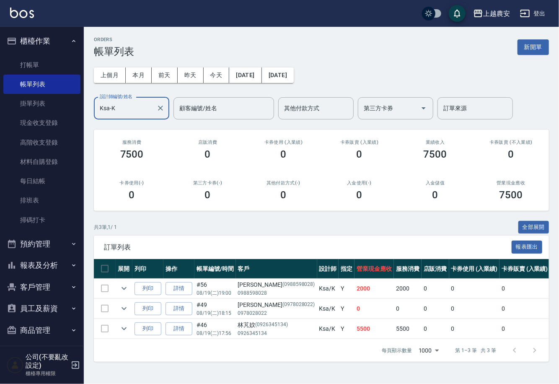
type input "Ksa-K"
click at [124, 286] on icon "expand row" at bounding box center [124, 288] width 10 height 10
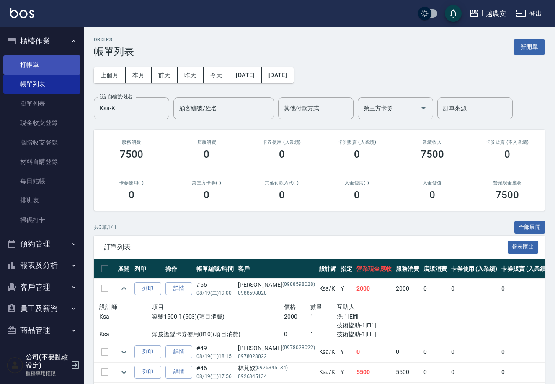
click at [26, 59] on link "打帳單" at bounding box center [41, 64] width 77 height 19
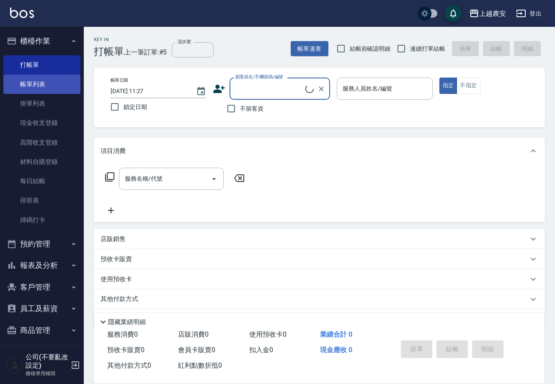
click at [44, 85] on link "帳單列表" at bounding box center [41, 84] width 77 height 19
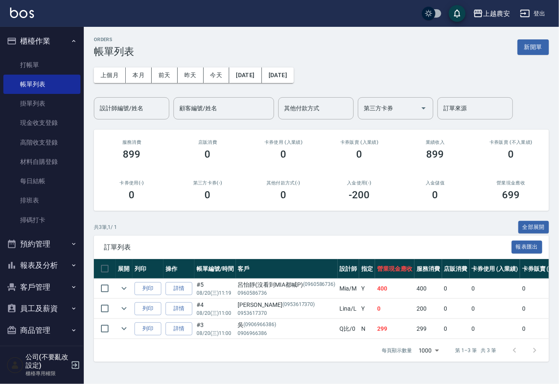
click at [70, 268] on icon "button" at bounding box center [73, 265] width 7 height 7
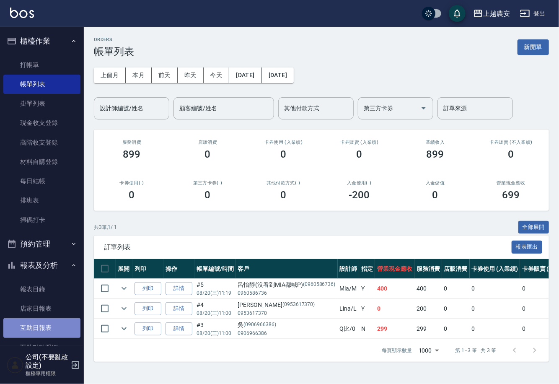
click at [57, 318] on link "互助日報表" at bounding box center [41, 327] width 77 height 19
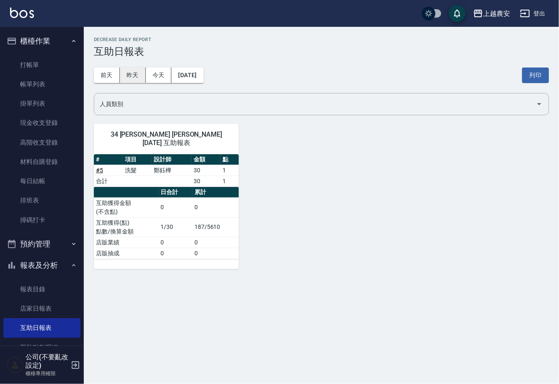
click at [137, 70] on button "昨天" at bounding box center [133, 74] width 26 height 15
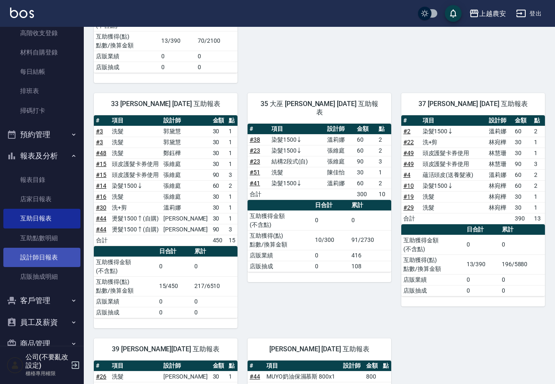
scroll to position [119, 0]
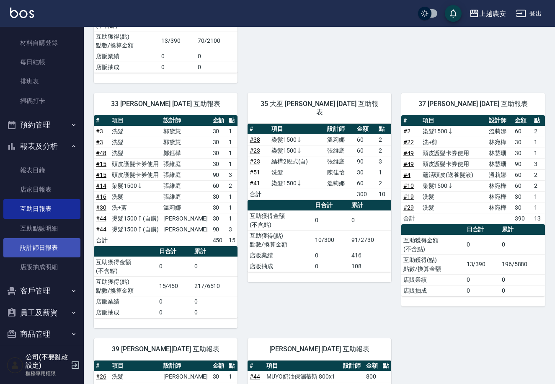
click at [44, 243] on link "設計師日報表" at bounding box center [41, 247] width 77 height 19
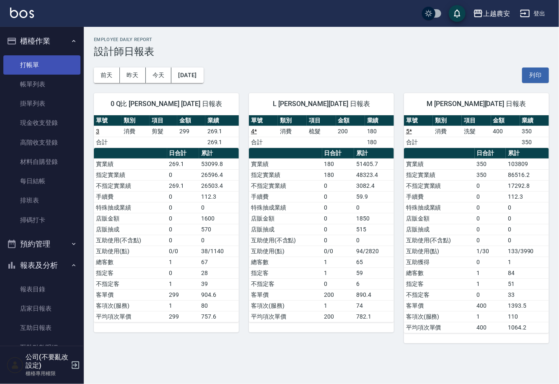
click at [36, 64] on link "打帳單" at bounding box center [41, 64] width 77 height 19
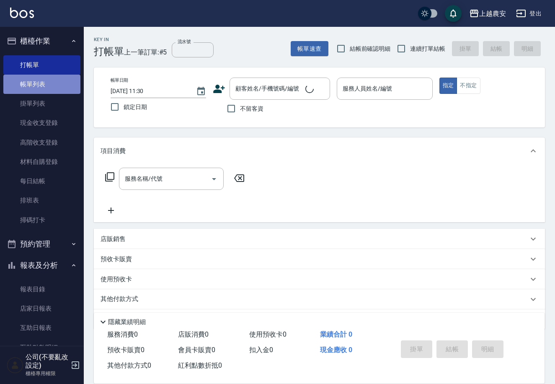
click at [42, 89] on link "帳單列表" at bounding box center [41, 84] width 77 height 19
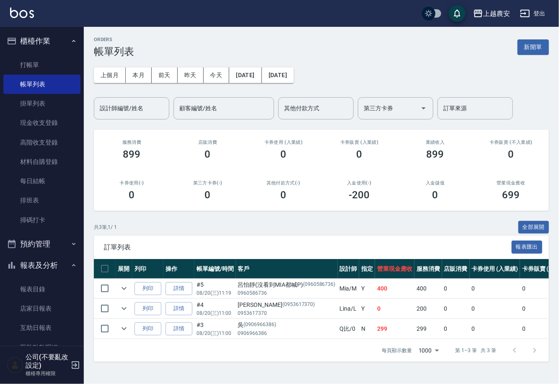
click at [78, 252] on nav "櫃檯作業 打帳單 帳單列表 掛單列表 現金收支登錄 高階收支登錄 材料自購登錄 每日結帳 排班表 掃碼打卡 預約管理 預約管理 單日預約紀錄 單週預約紀錄 報…" at bounding box center [42, 186] width 84 height 319
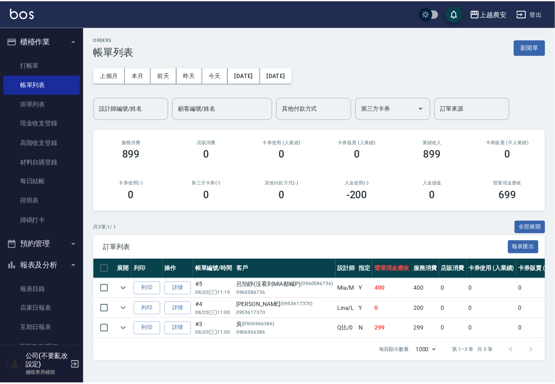
scroll to position [127, 0]
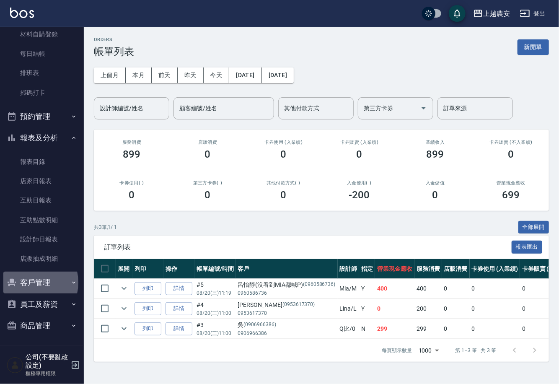
click at [28, 282] on button "客戶管理" at bounding box center [41, 282] width 77 height 22
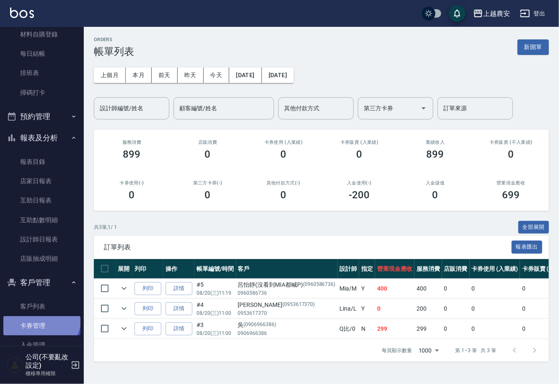
click at [33, 316] on link "卡券管理" at bounding box center [41, 325] width 77 height 19
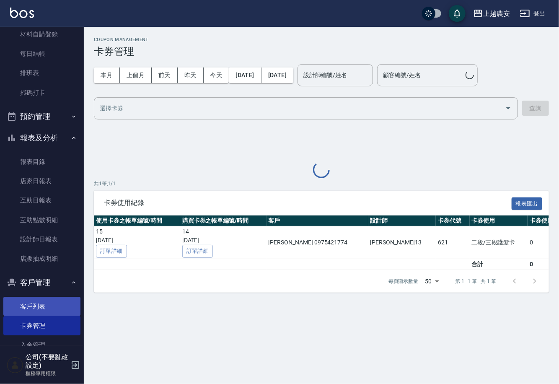
click at [30, 302] on link "客戶列表" at bounding box center [41, 305] width 77 height 19
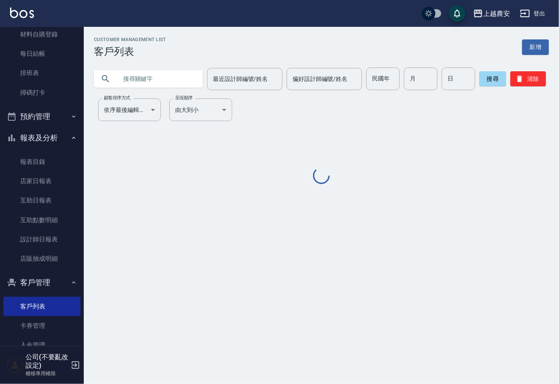
click at [126, 85] on input "text" at bounding box center [156, 78] width 79 height 23
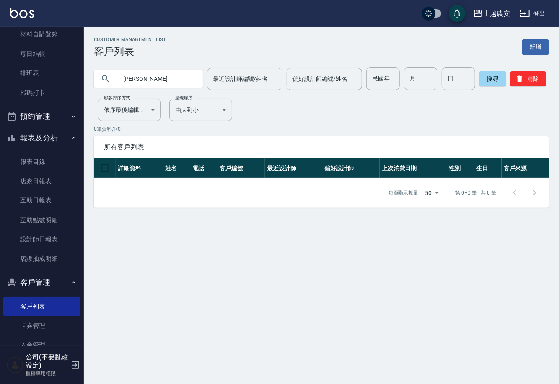
type input "[PERSON_NAME]"
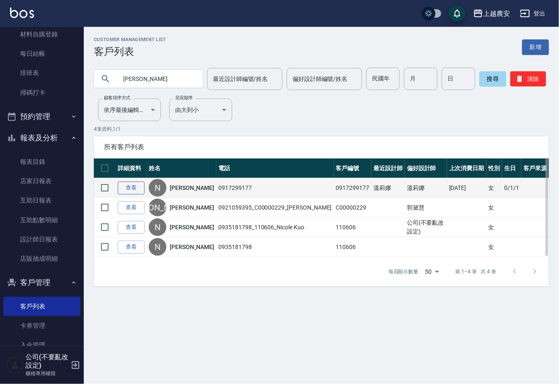
click at [139, 189] on link "查看" at bounding box center [131, 187] width 27 height 13
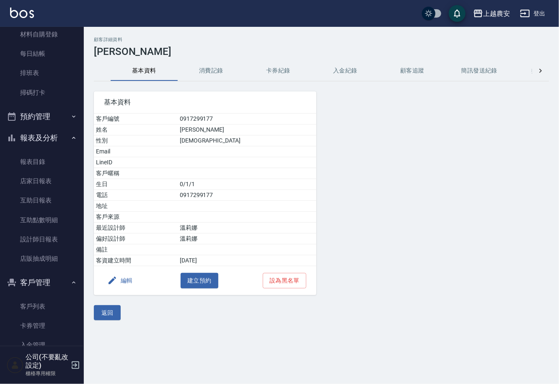
click at [196, 72] on button "消費記錄" at bounding box center [211, 71] width 67 height 20
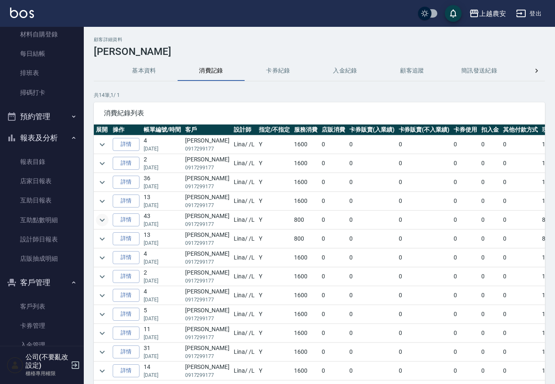
click at [98, 217] on icon "expand row" at bounding box center [102, 220] width 10 height 10
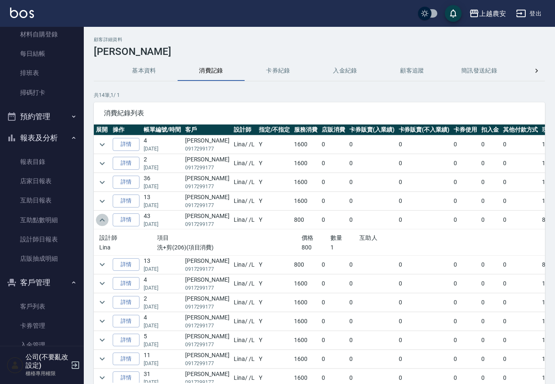
click at [98, 217] on icon "expand row" at bounding box center [102, 220] width 10 height 10
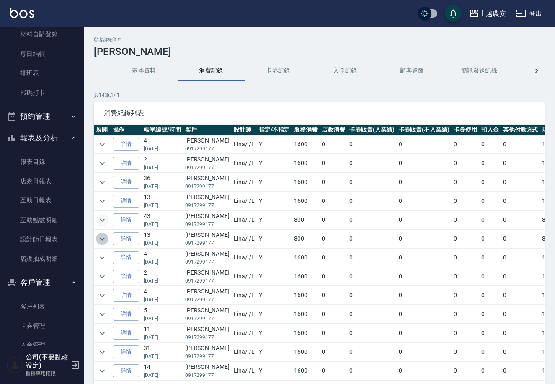
click at [98, 234] on icon "expand row" at bounding box center [102, 239] width 10 height 10
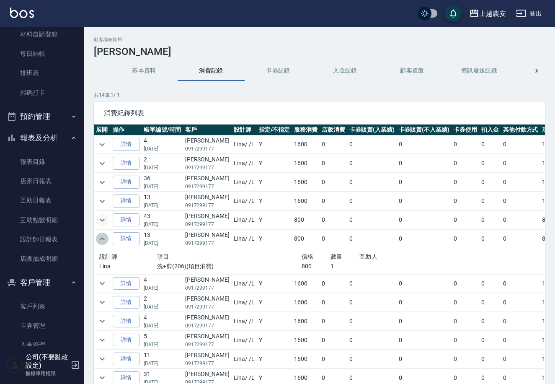
click at [98, 234] on icon "expand row" at bounding box center [102, 239] width 10 height 10
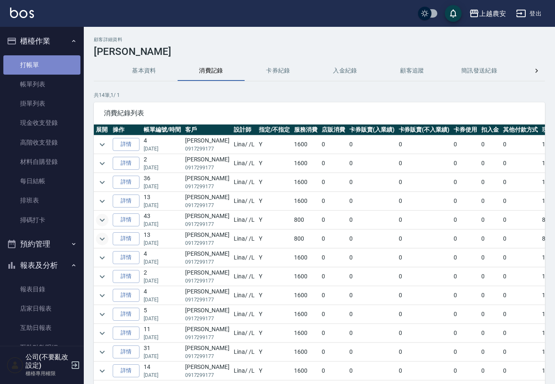
click at [49, 70] on link "打帳單" at bounding box center [41, 64] width 77 height 19
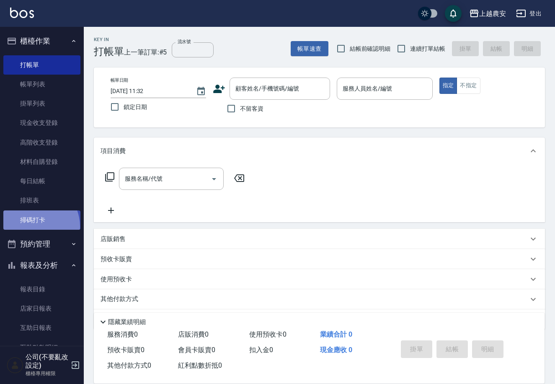
click at [33, 226] on link "掃碼打卡" at bounding box center [41, 219] width 77 height 19
